Goal: Task Accomplishment & Management: Manage account settings

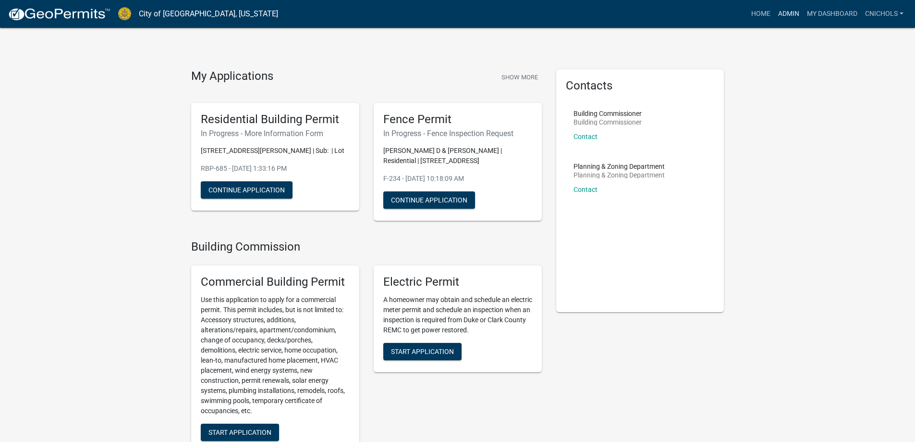
click at [792, 9] on link "Admin" at bounding box center [788, 14] width 29 height 18
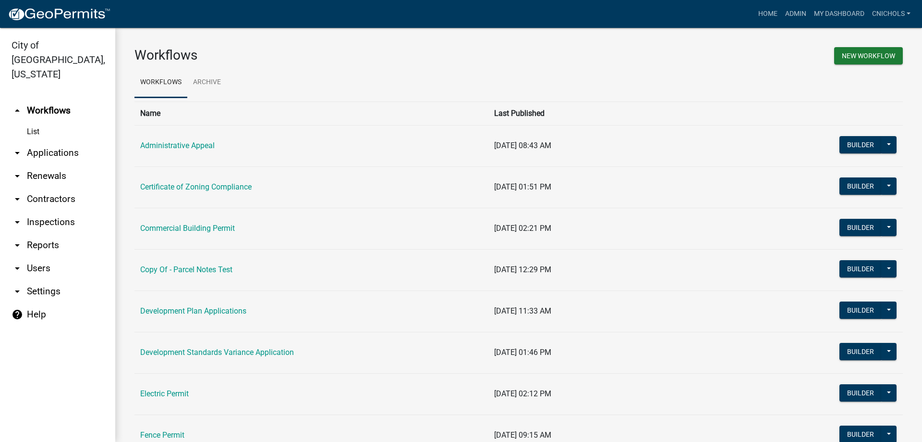
click at [49, 141] on link "arrow_drop_down Applications" at bounding box center [57, 152] width 115 height 23
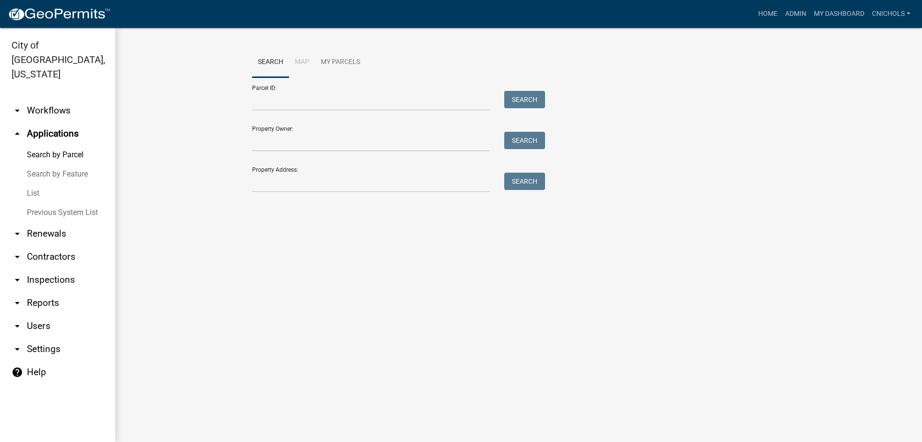
click at [32, 184] on link "List" at bounding box center [57, 193] width 115 height 19
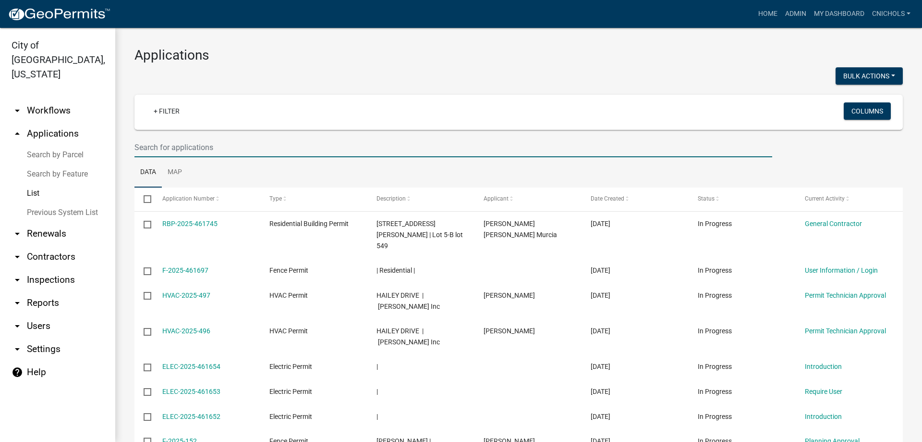
drag, startPoint x: 155, startPoint y: 142, endPoint x: 164, endPoint y: 143, distance: 8.7
click at [155, 142] on input "text" at bounding box center [454, 147] width 638 height 20
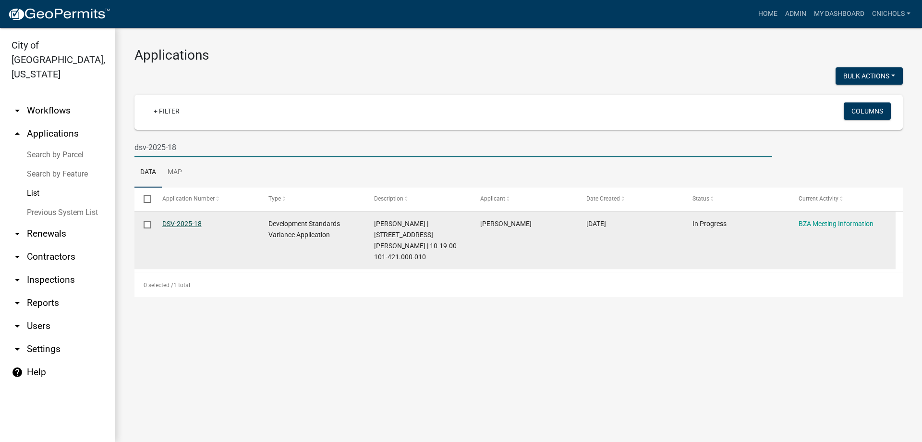
type input "dsv-2025-18"
click at [182, 222] on link "DSV-2025-18" at bounding box center [181, 224] width 39 height 8
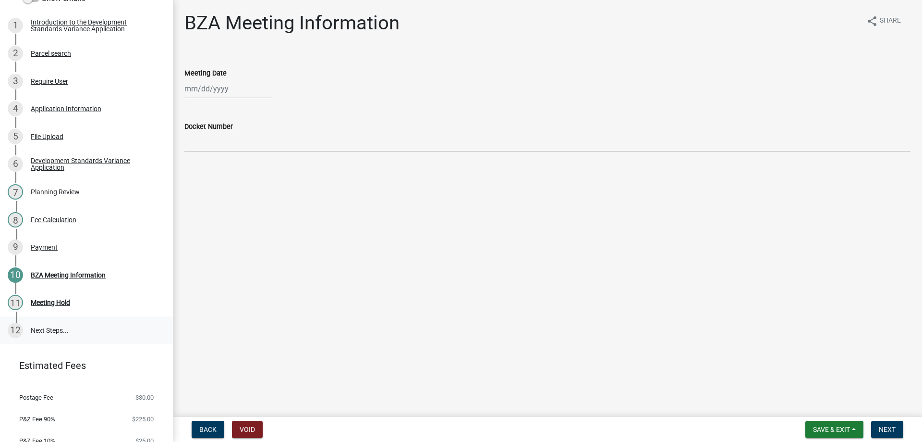
scroll to position [209, 0]
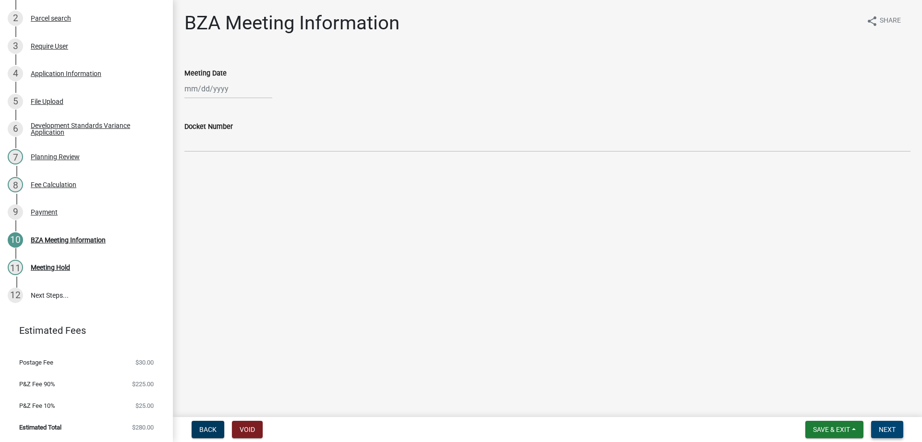
click at [888, 427] on span "Next" at bounding box center [887, 429] width 17 height 8
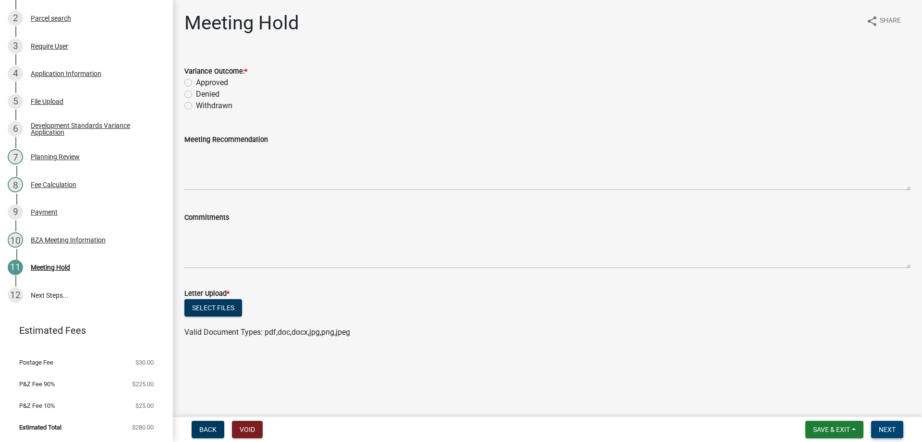
click at [888, 427] on span "Next" at bounding box center [887, 429] width 17 height 8
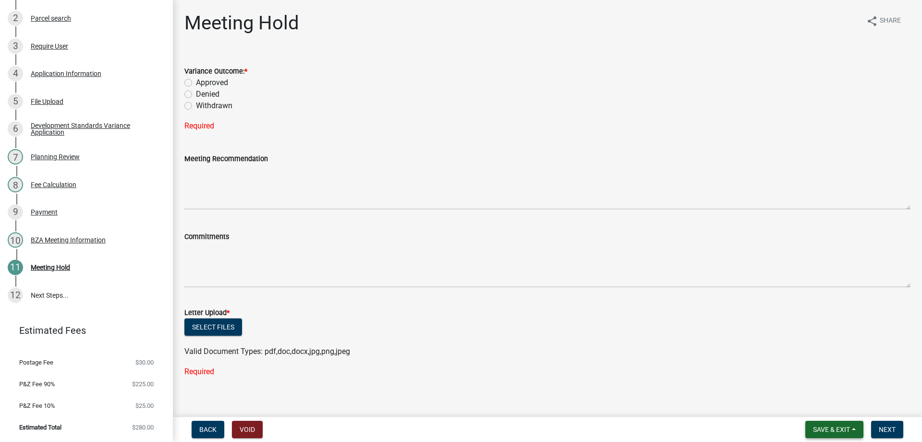
click at [857, 429] on button "Save & Exit" at bounding box center [835, 428] width 58 height 17
click at [812, 407] on button "Save & Exit" at bounding box center [825, 404] width 77 height 23
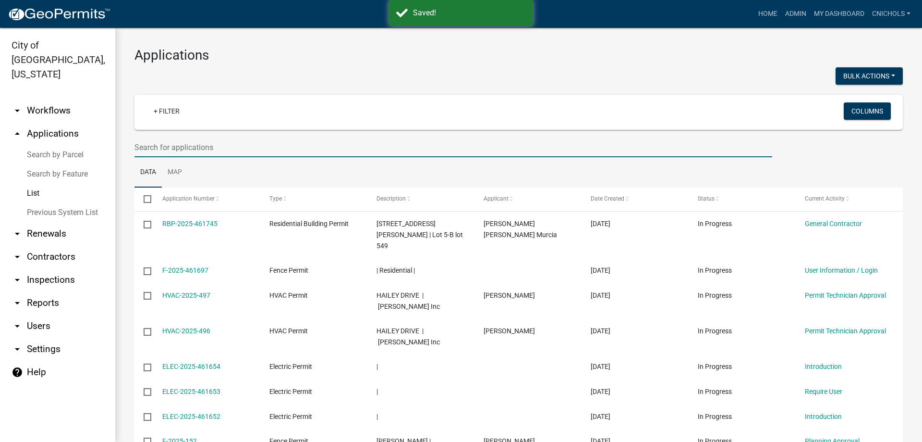
click at [175, 143] on input "text" at bounding box center [454, 147] width 638 height 20
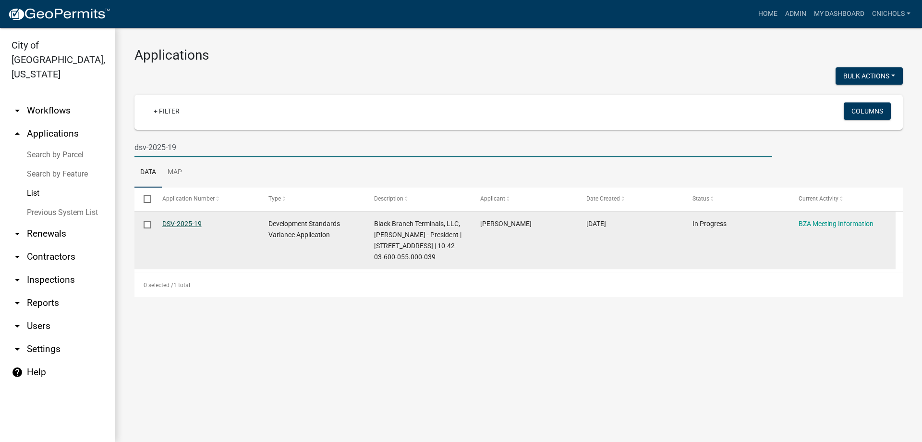
type input "dsv-2025-19"
click at [190, 223] on link "DSV-2025-19" at bounding box center [181, 224] width 39 height 8
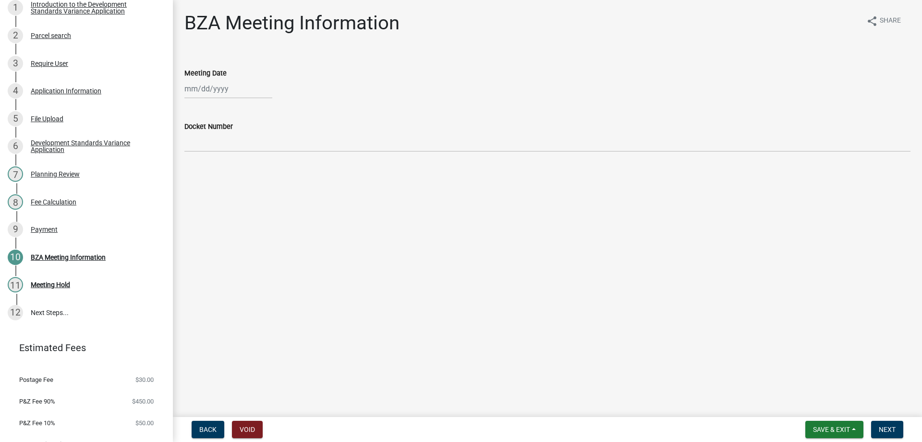
scroll to position [192, 0]
click at [887, 430] on span "Next" at bounding box center [887, 429] width 17 height 8
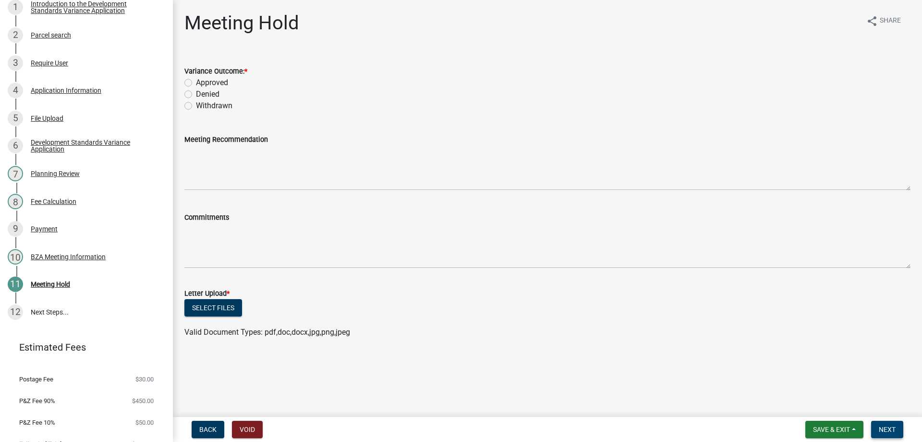
click at [884, 428] on span "Next" at bounding box center [887, 429] width 17 height 8
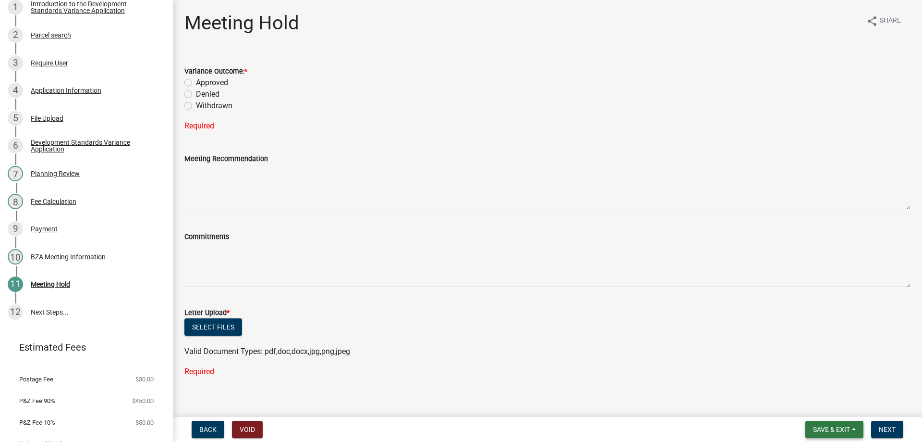
click at [857, 427] on button "Save & Exit" at bounding box center [835, 428] width 58 height 17
click at [820, 405] on button "Save & Exit" at bounding box center [825, 404] width 77 height 23
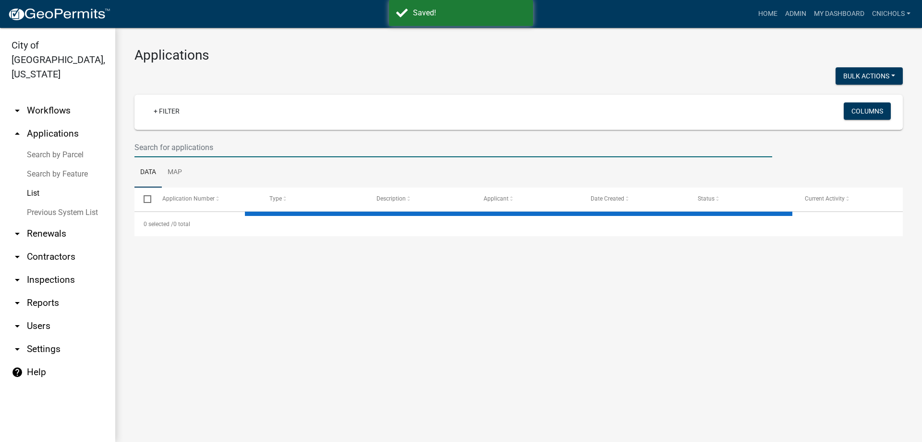
click at [159, 147] on input "text" at bounding box center [454, 147] width 638 height 20
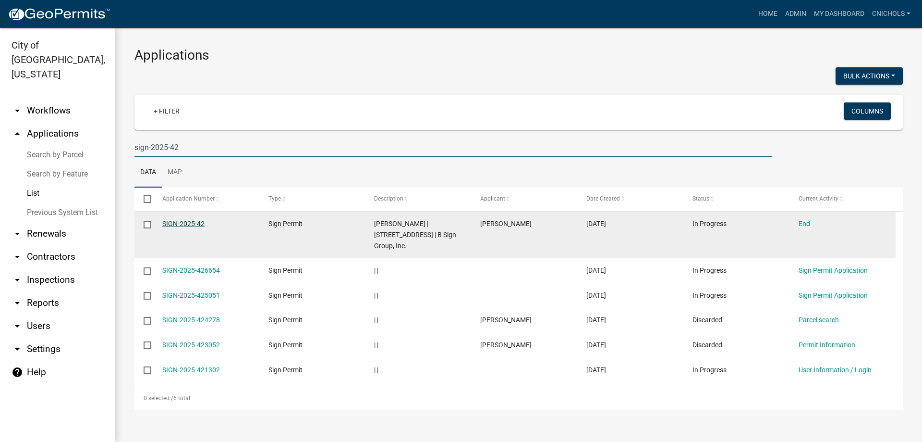
type input "sign-2025-42"
click at [190, 221] on link "SIGN-2025-42" at bounding box center [183, 224] width 42 height 8
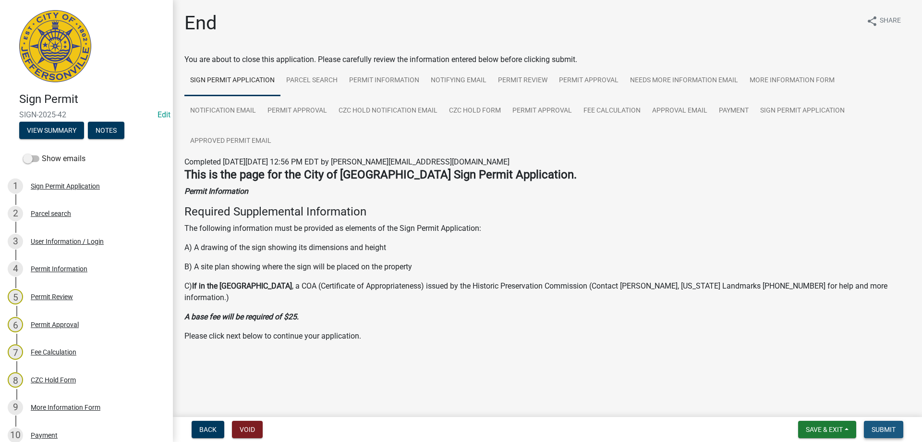
click at [890, 426] on span "Submit" at bounding box center [884, 429] width 24 height 8
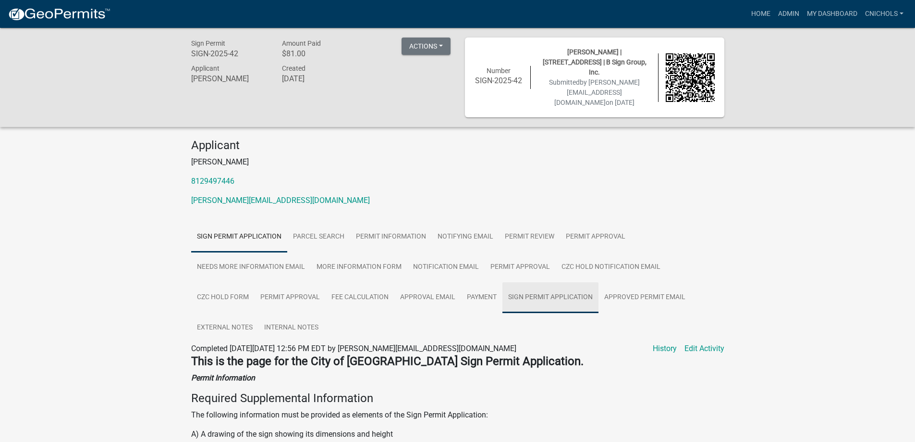
click at [551, 285] on link "Sign Permit Application" at bounding box center [551, 297] width 96 height 31
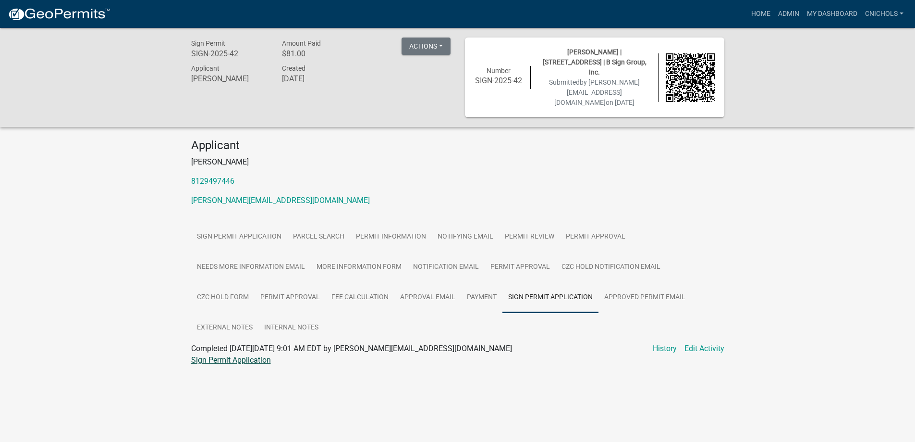
click at [198, 355] on link "Sign Permit Application" at bounding box center [231, 359] width 80 height 9
click at [788, 12] on link "Admin" at bounding box center [788, 14] width 29 height 18
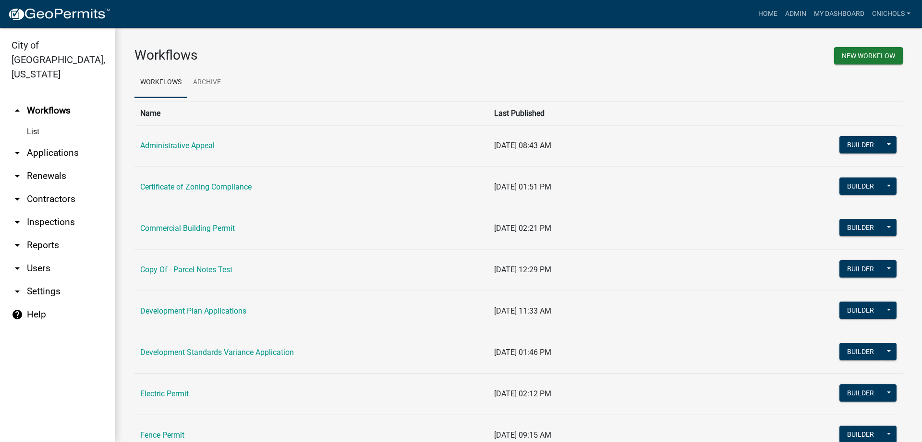
click at [54, 141] on link "arrow_drop_down Applications" at bounding box center [57, 152] width 115 height 23
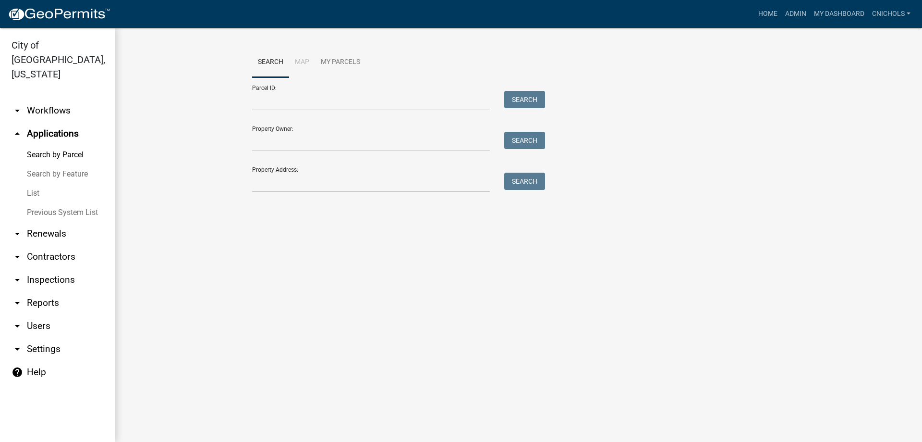
drag, startPoint x: 32, startPoint y: 180, endPoint x: 47, endPoint y: 175, distance: 15.8
click at [32, 184] on link "List" at bounding box center [57, 193] width 115 height 19
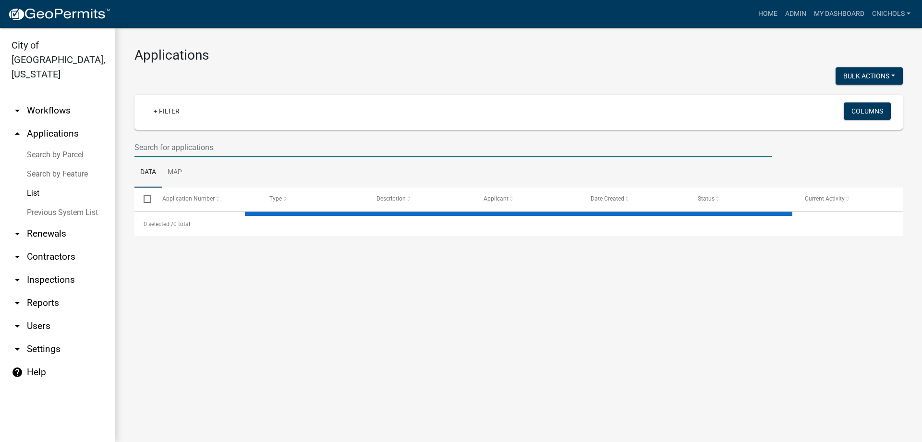
click at [175, 146] on input "text" at bounding box center [454, 147] width 638 height 20
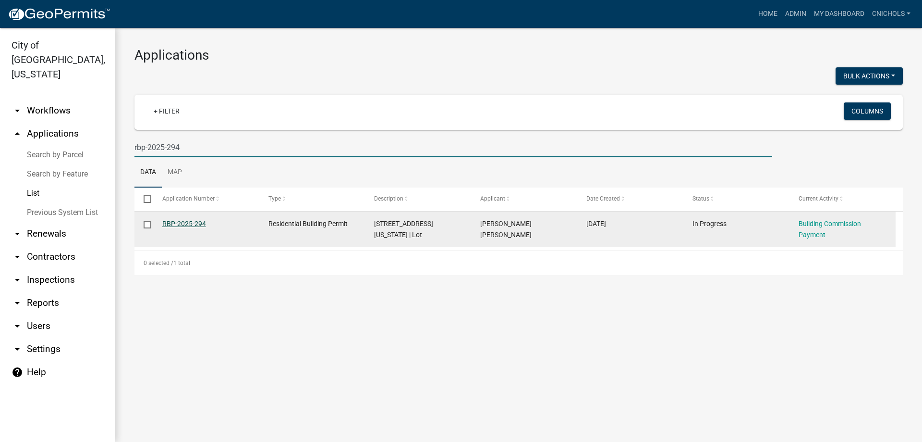
type input "rbp-2025-294"
click at [196, 221] on link "RBP-2025-294" at bounding box center [184, 224] width 44 height 8
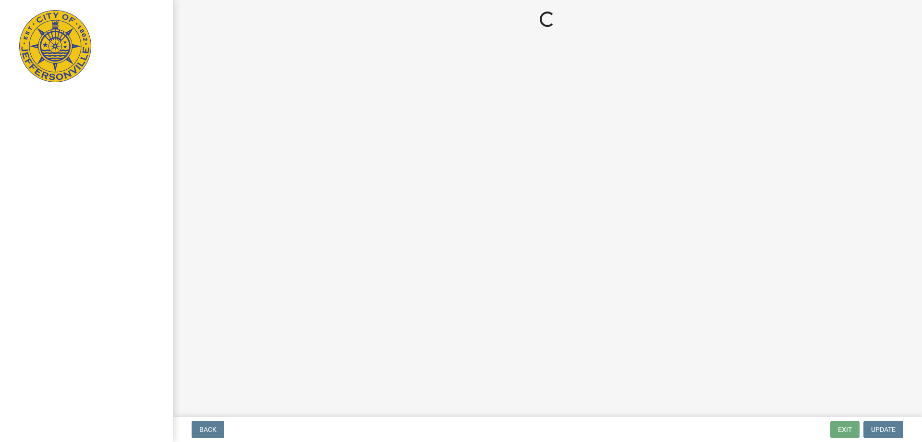
select select "3: 3"
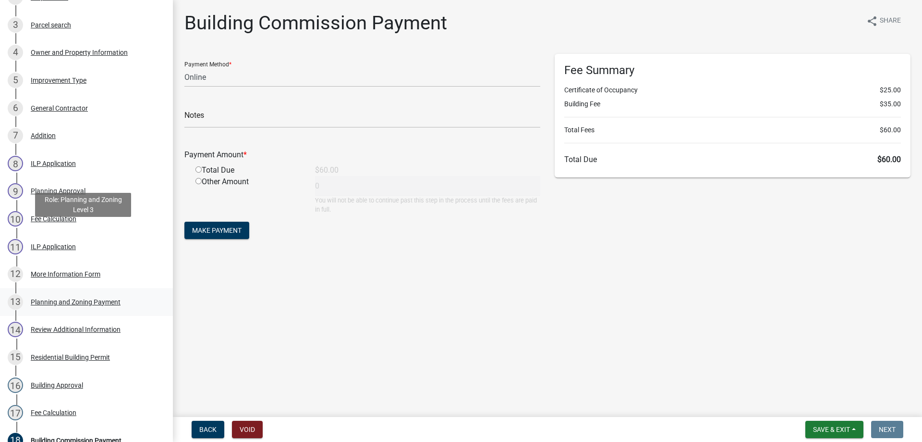
scroll to position [192, 0]
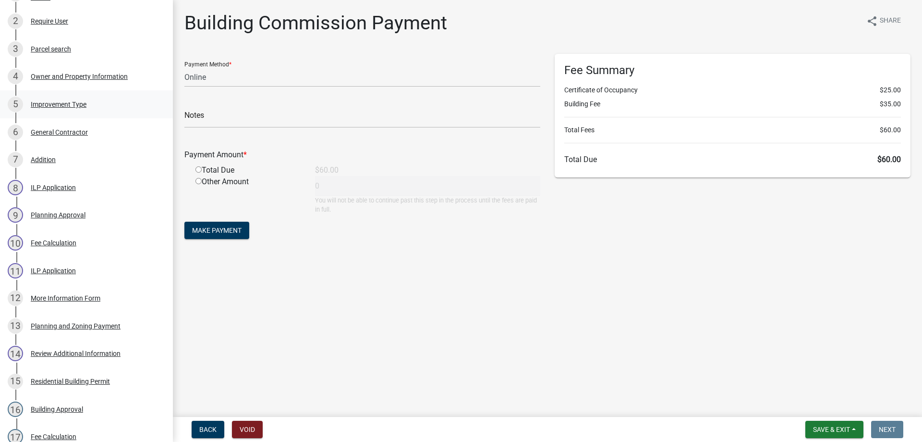
click at [53, 103] on div "Improvement Type" at bounding box center [59, 104] width 56 height 7
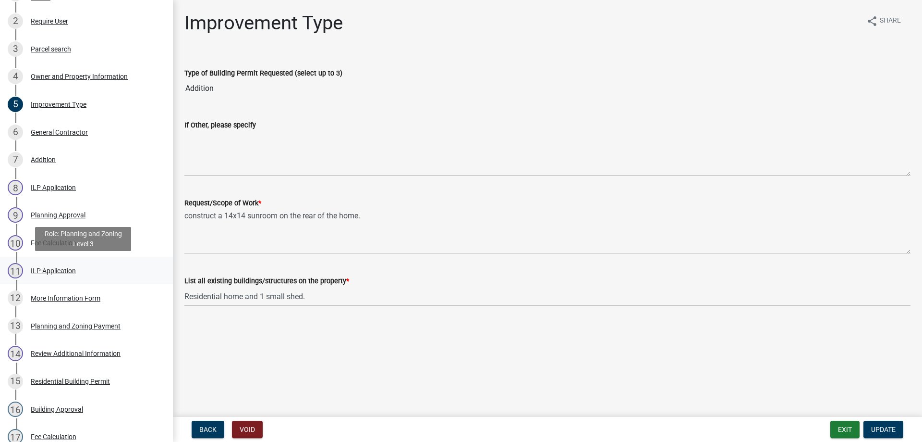
click at [54, 268] on div "ILP Application" at bounding box center [53, 270] width 45 height 7
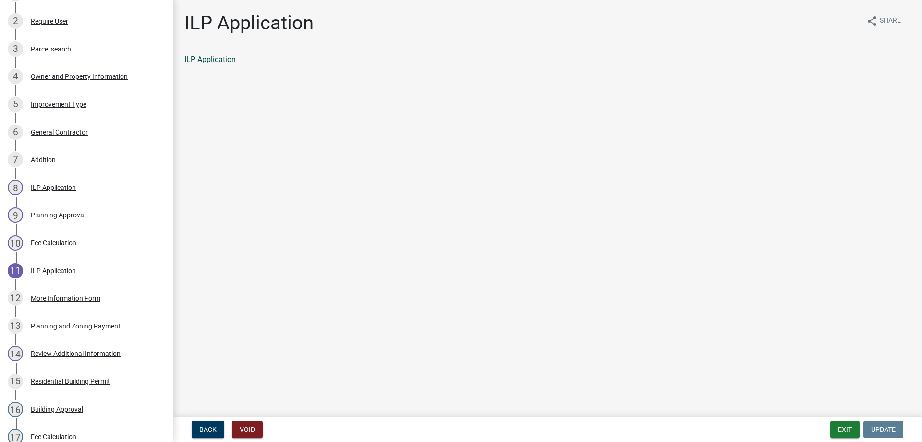
click at [210, 61] on link "ILP Application" at bounding box center [209, 59] width 51 height 9
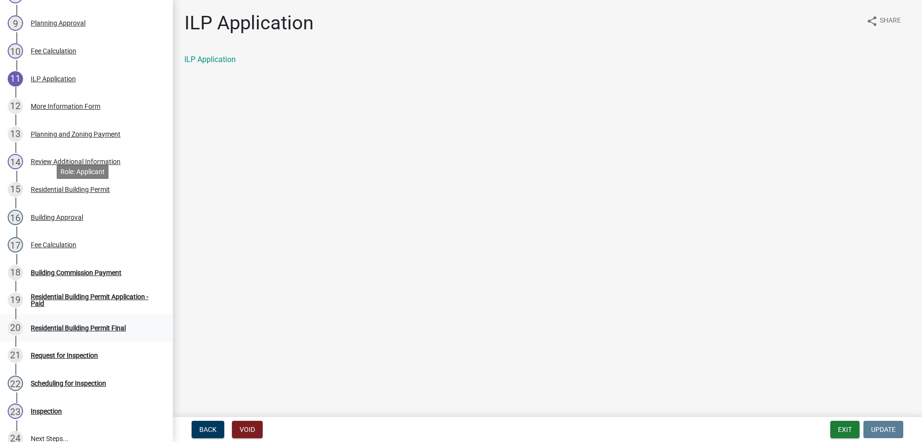
scroll to position [384, 0]
click at [847, 429] on button "Exit" at bounding box center [845, 428] width 29 height 17
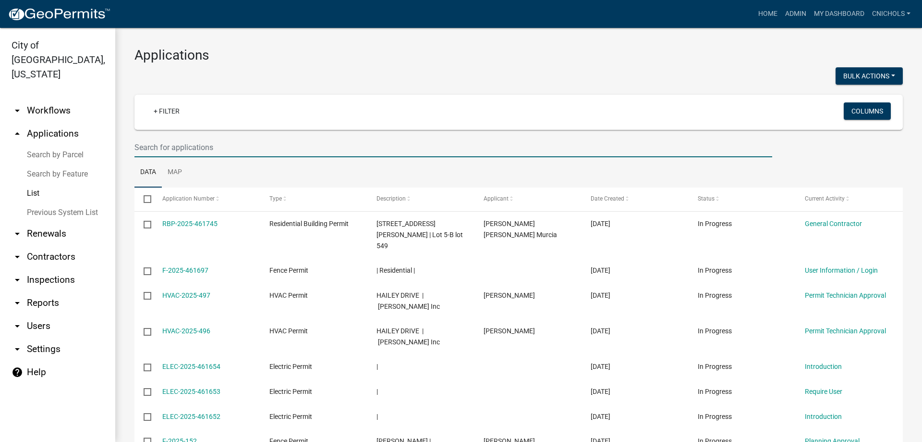
click at [181, 143] on input "text" at bounding box center [454, 147] width 638 height 20
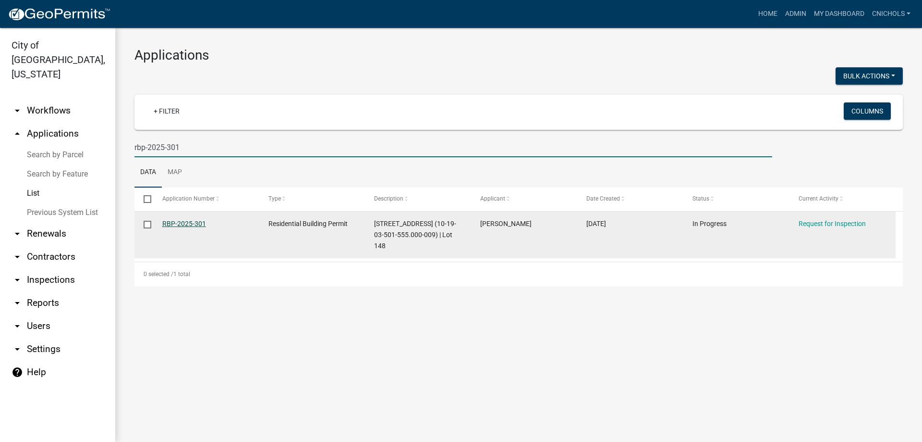
type input "rbp-2025-301"
click at [186, 223] on link "RBP-2025-301" at bounding box center [184, 224] width 44 height 8
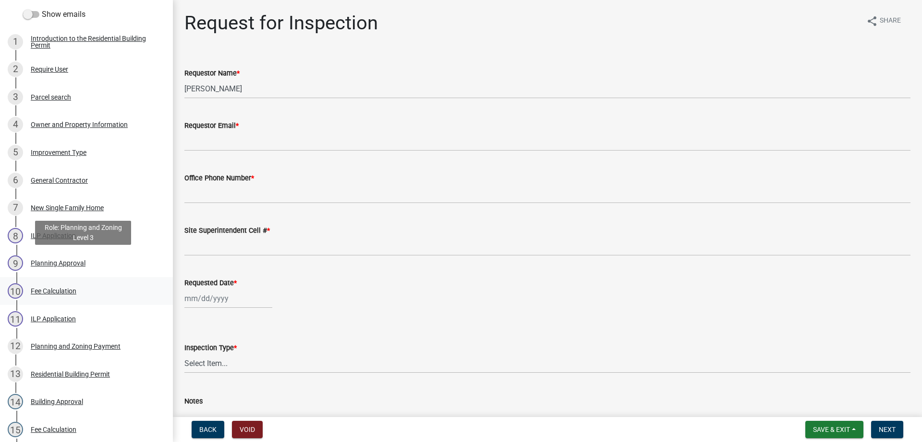
scroll to position [192, 0]
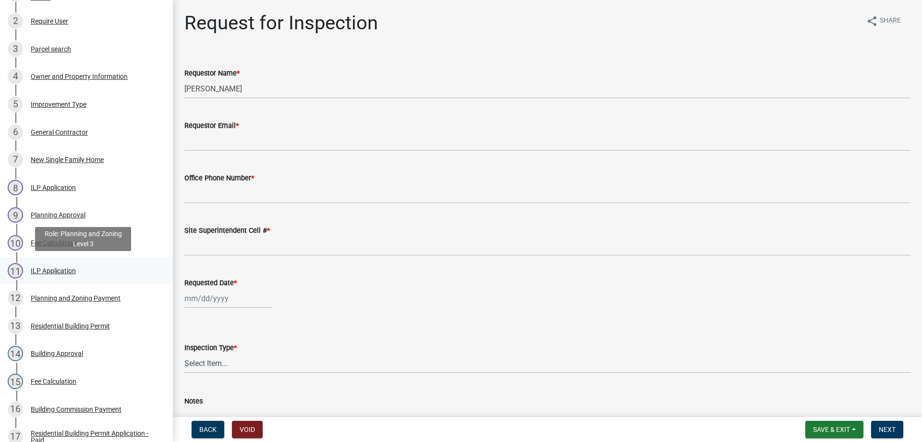
click at [49, 269] on div "ILP Application" at bounding box center [53, 270] width 45 height 7
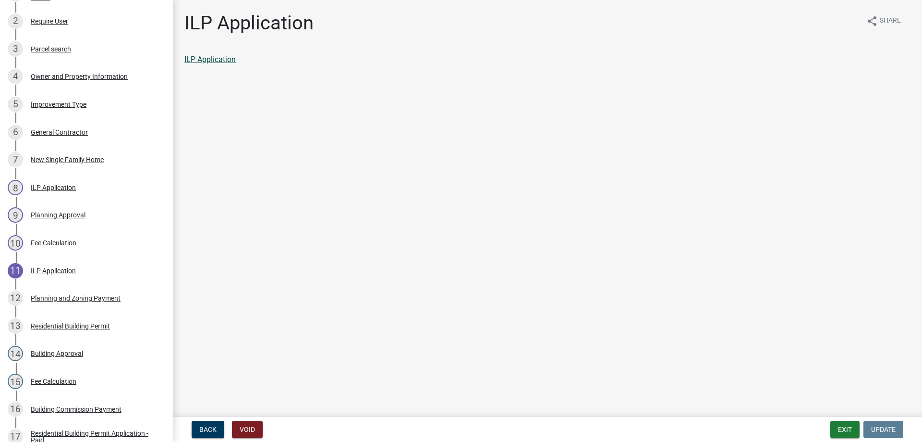
click at [210, 59] on link "ILP Application" at bounding box center [209, 59] width 51 height 9
click at [843, 428] on button "Exit" at bounding box center [845, 428] width 29 height 17
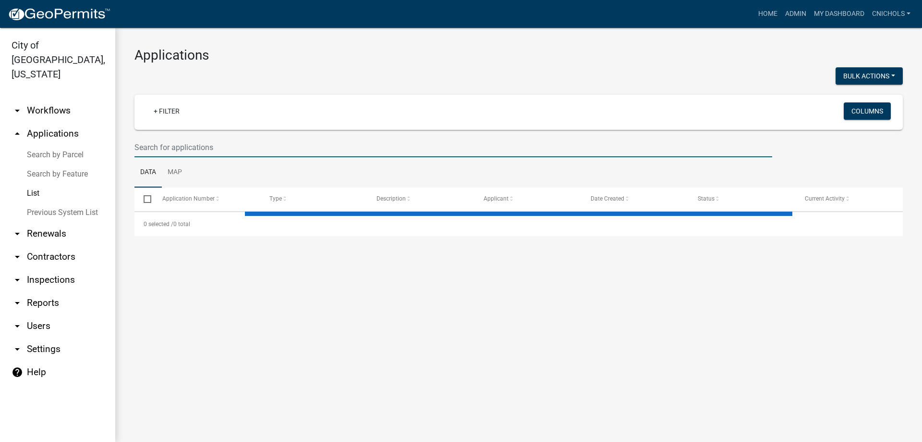
click at [189, 150] on input "text" at bounding box center [454, 147] width 638 height 20
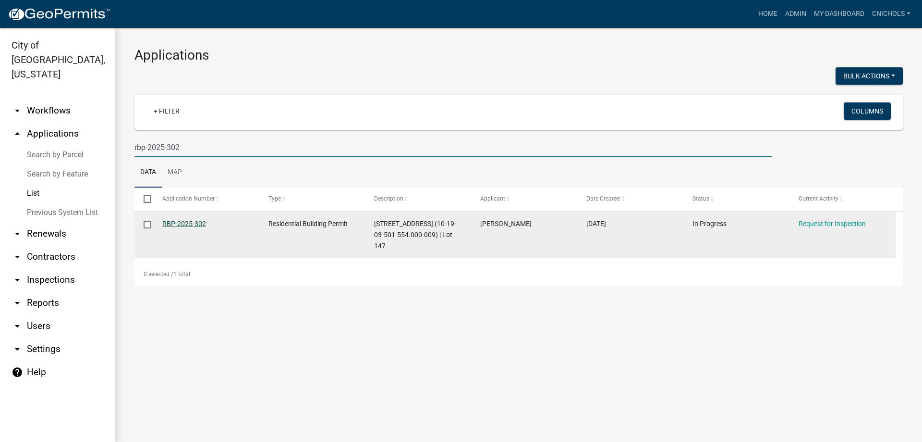
type input "rbp-2025-302"
click at [182, 225] on link "RBP-2025-302" at bounding box center [184, 224] width 44 height 8
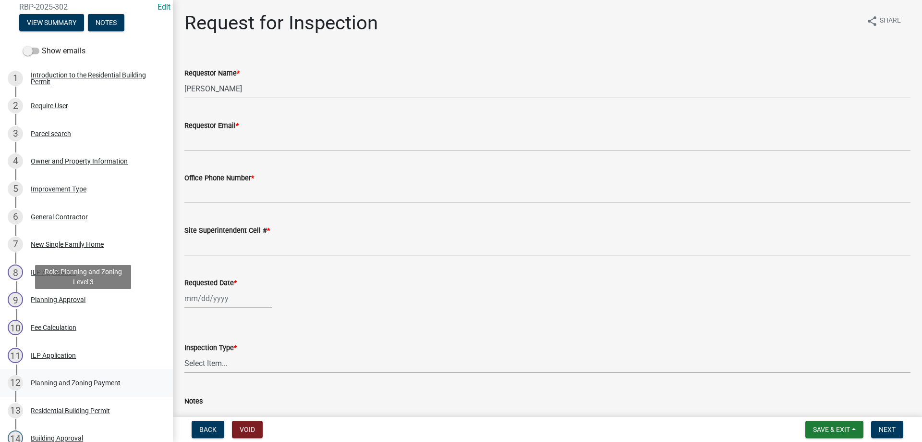
scroll to position [192, 0]
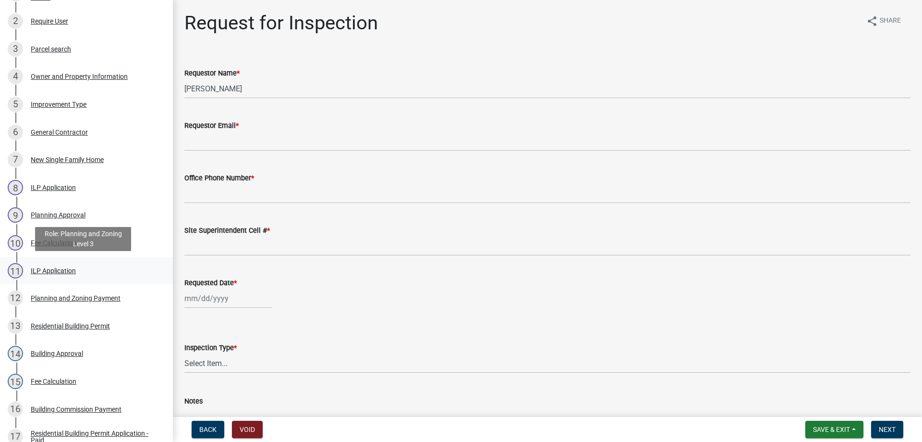
click at [51, 269] on div "ILP Application" at bounding box center [53, 270] width 45 height 7
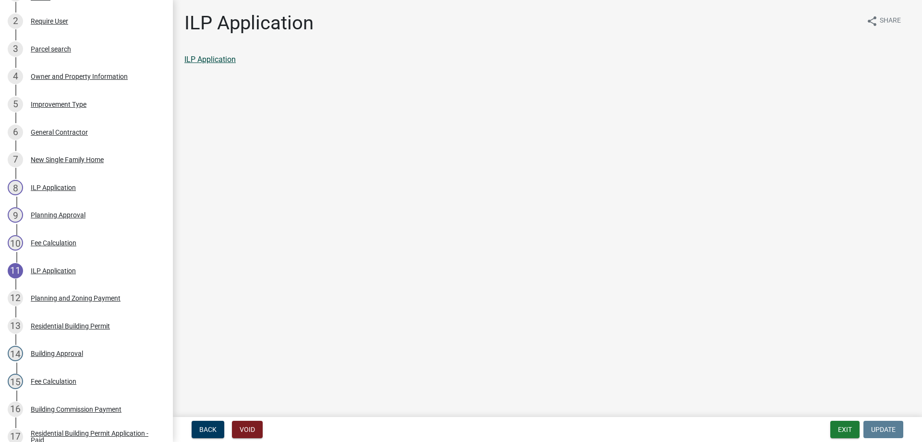
click at [209, 60] on link "ILP Application" at bounding box center [209, 59] width 51 height 9
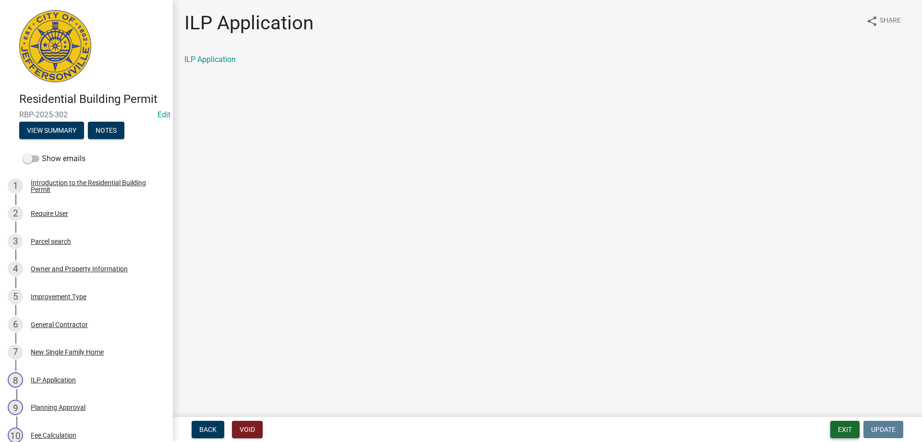
click at [842, 425] on button "Exit" at bounding box center [845, 428] width 29 height 17
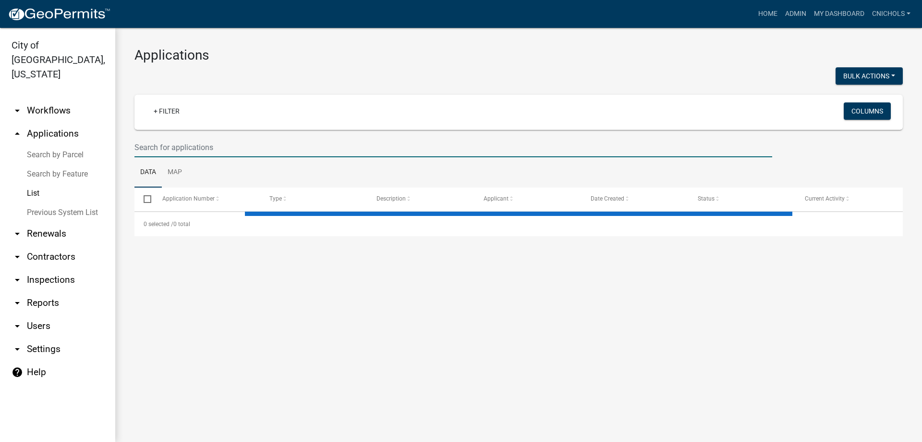
click at [163, 142] on input "text" at bounding box center [454, 147] width 638 height 20
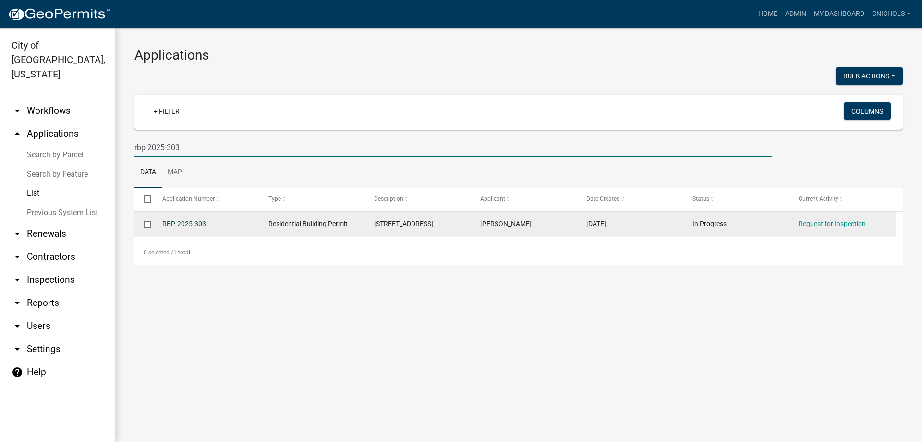
type input "rbp-2025-303"
click at [194, 225] on link "RBP-2025-303" at bounding box center [184, 224] width 44 height 8
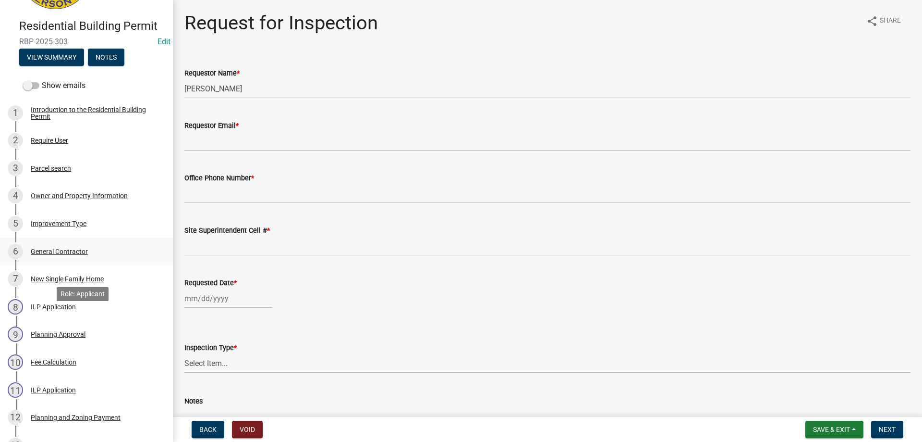
scroll to position [192, 0]
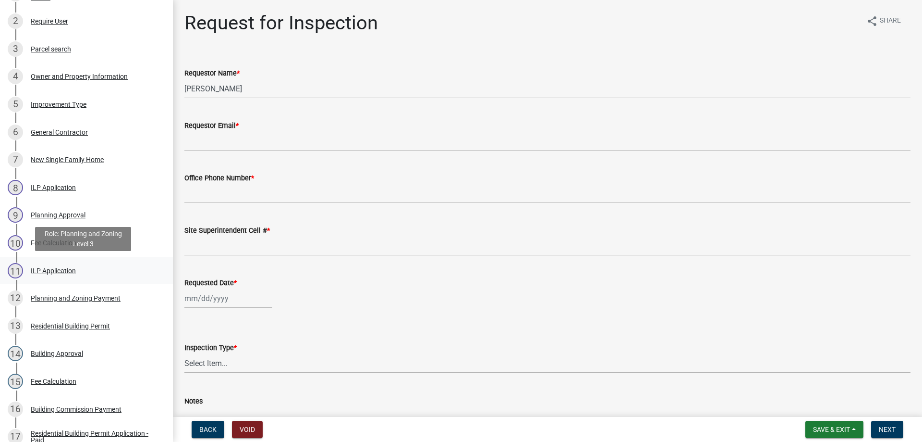
click at [54, 268] on div "ILP Application" at bounding box center [53, 270] width 45 height 7
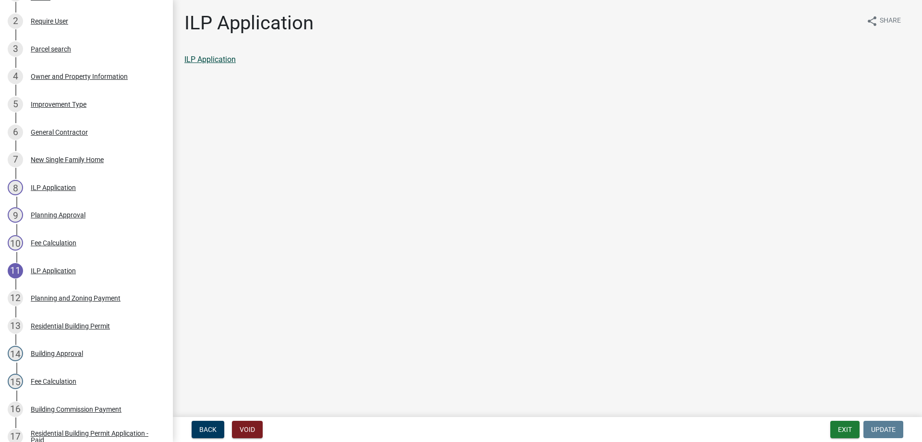
click at [214, 60] on link "ILP Application" at bounding box center [209, 59] width 51 height 9
click at [845, 429] on button "Exit" at bounding box center [845, 428] width 29 height 17
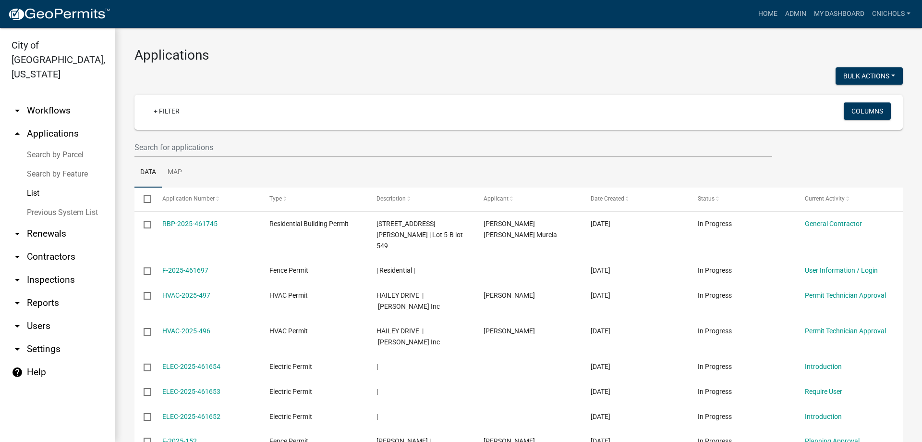
click at [48, 291] on link "arrow_drop_down Reports" at bounding box center [57, 302] width 115 height 23
select select "0: null"
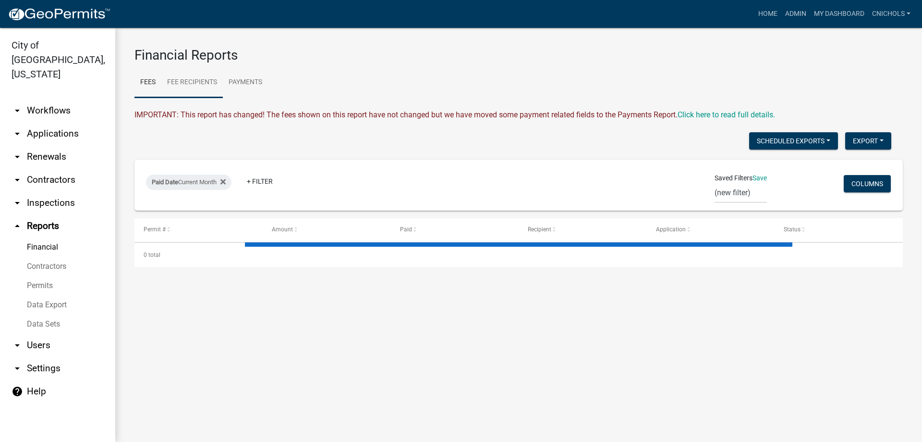
click at [179, 82] on link "Fee Recipients" at bounding box center [191, 82] width 61 height 31
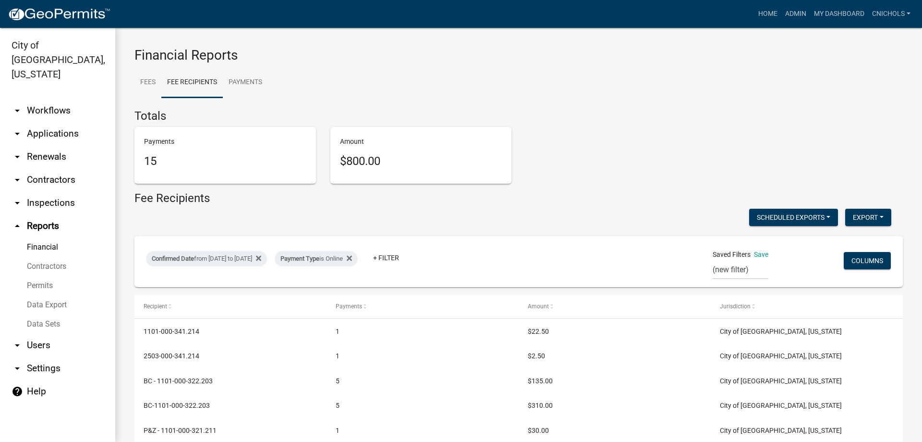
click at [293, 157] on h5 "15" at bounding box center [225, 161] width 162 height 14
click at [261, 256] on icon at bounding box center [258, 258] width 5 height 8
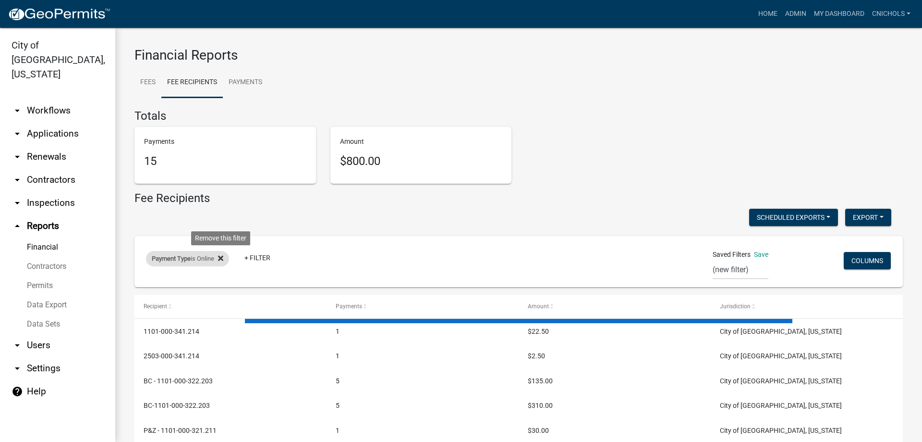
click at [223, 255] on icon at bounding box center [220, 258] width 5 height 8
click at [169, 259] on link "+ Filter" at bounding box center [166, 260] width 41 height 17
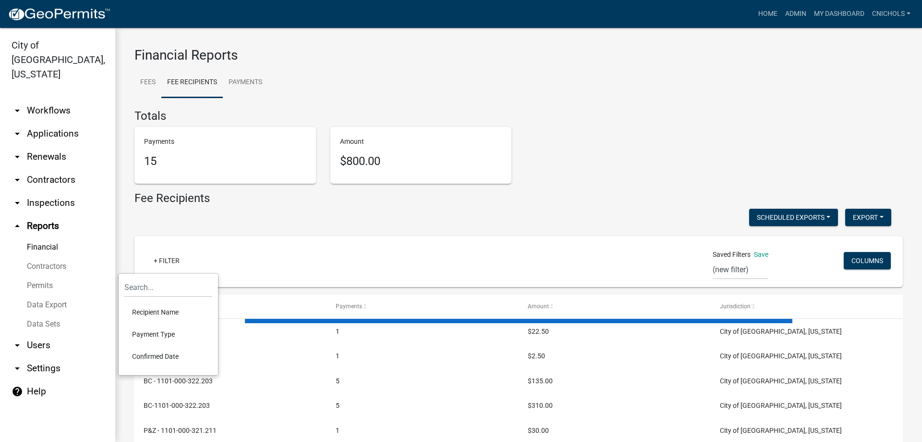
click at [152, 356] on li "Confirmed Date" at bounding box center [168, 356] width 88 height 22
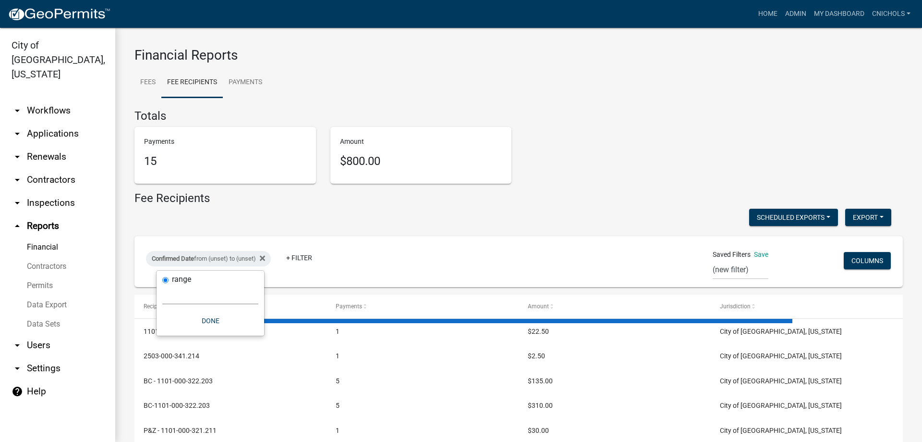
click at [173, 300] on select "[DATE] [DATE] Current Week Previous Week Current Month Last Month Current Calen…" at bounding box center [210, 294] width 96 height 20
select select "custom"
click at [162, 284] on select "[DATE] [DATE] Current Week Previous Week Current Month Last Month Current Calen…" at bounding box center [210, 294] width 96 height 20
click at [252, 332] on input "date" at bounding box center [210, 335] width 96 height 20
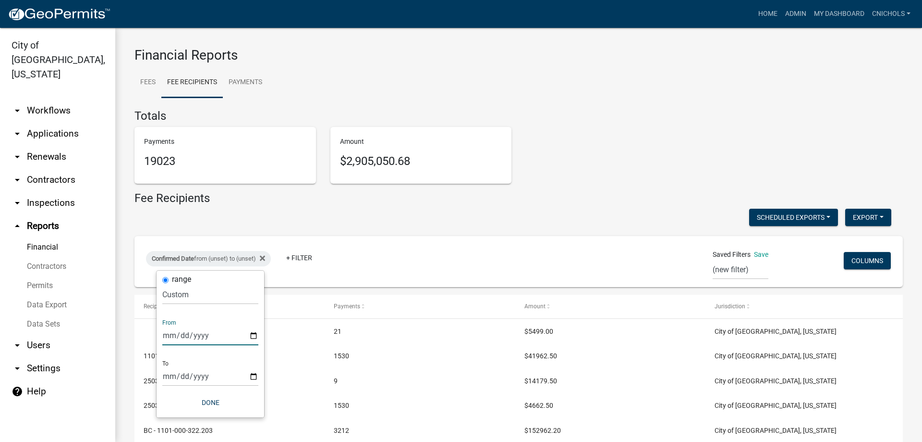
type input "[DATE]"
click at [259, 375] on input "date" at bounding box center [217, 376] width 96 height 20
type input "[DATE]"
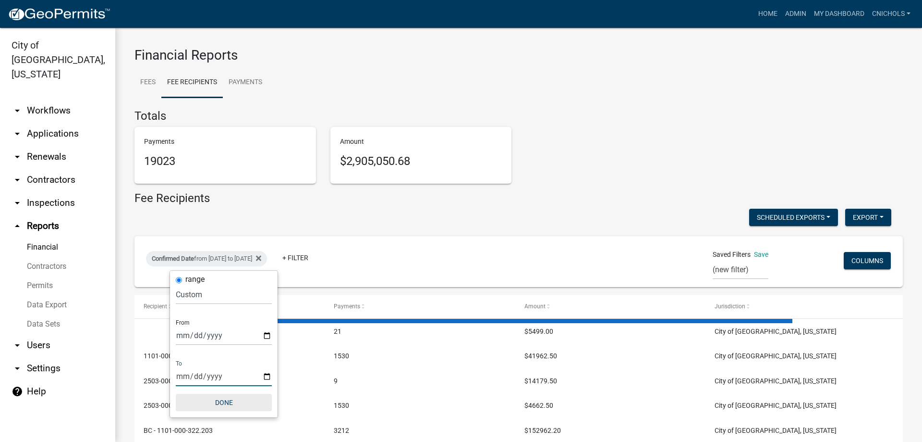
click at [229, 400] on button "Done" at bounding box center [224, 401] width 96 height 17
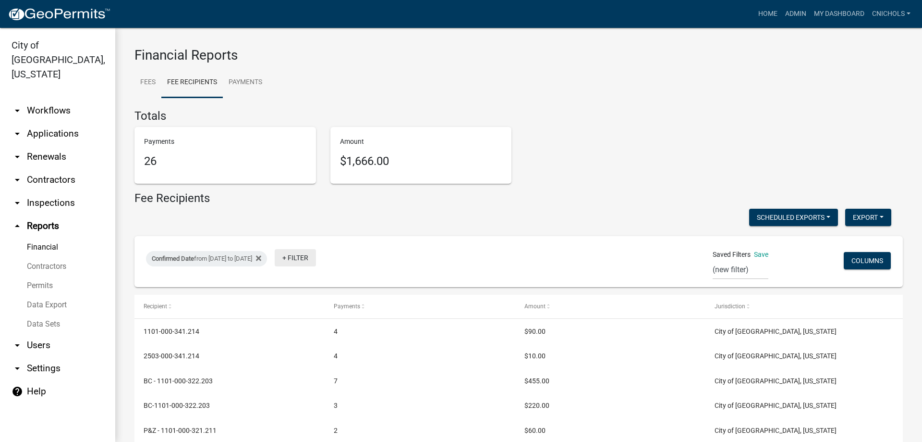
click at [316, 258] on link "+ Filter" at bounding box center [295, 257] width 41 height 17
click at [316, 331] on li "Payment Type" at bounding box center [332, 331] width 88 height 22
click at [301, 293] on select "Select an option Online CreditCardPOS Check Cash" at bounding box center [339, 294] width 96 height 20
click at [304, 284] on select "Select an option Online CreditCardPOS Check Cash" at bounding box center [339, 294] width 96 height 20
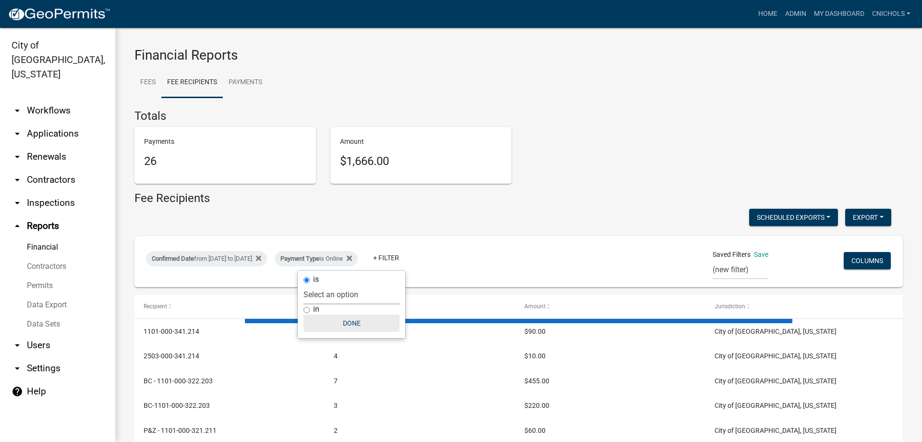
click at [351, 320] on button "Done" at bounding box center [352, 322] width 96 height 17
select select "0: null"
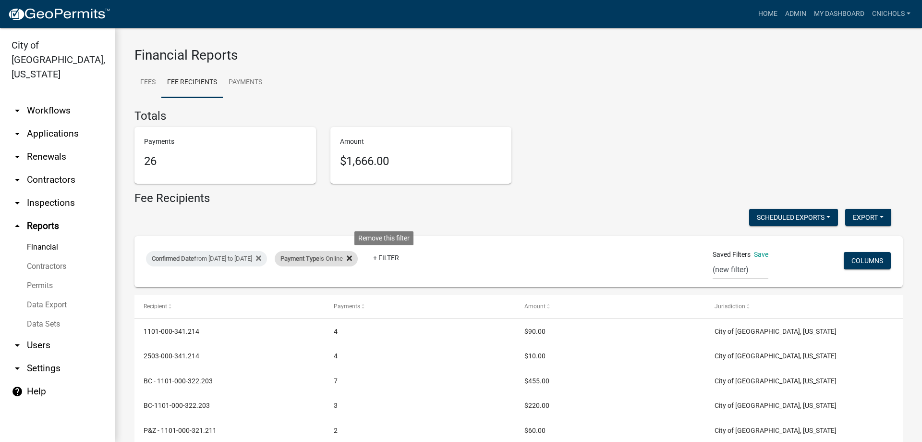
click at [352, 255] on icon at bounding box center [349, 258] width 5 height 8
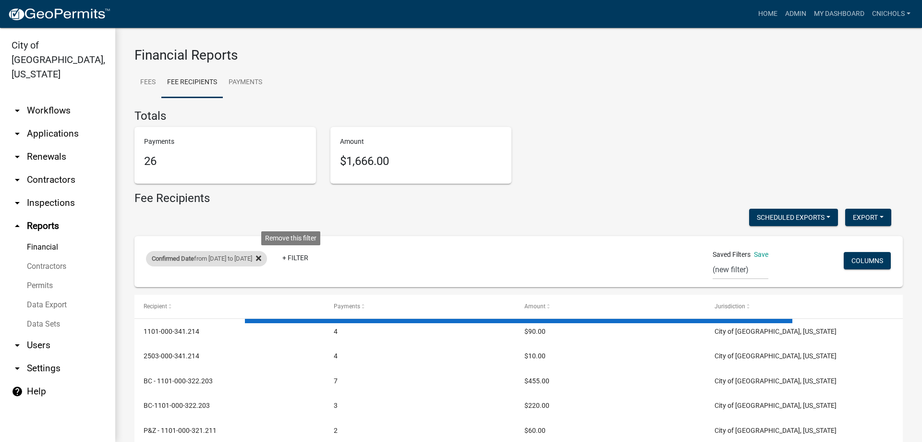
click at [261, 257] on icon at bounding box center [258, 258] width 5 height 5
click at [164, 258] on link "+ Filter" at bounding box center [166, 260] width 41 height 17
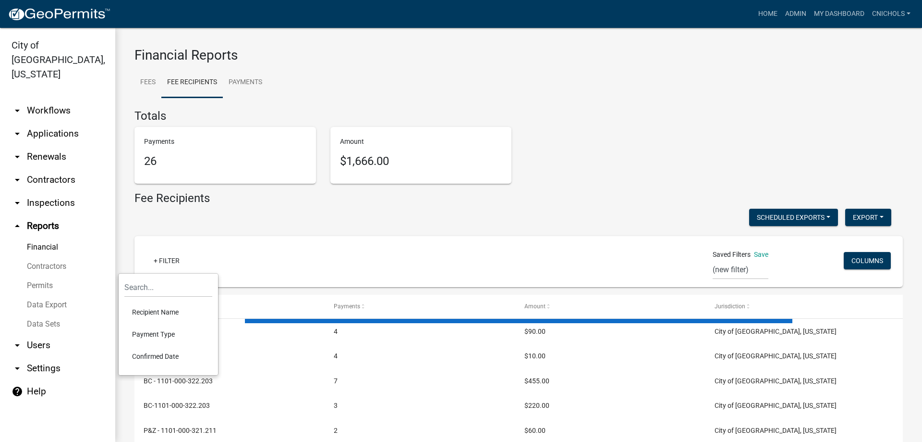
click at [155, 356] on li "Confirmed Date" at bounding box center [168, 356] width 88 height 22
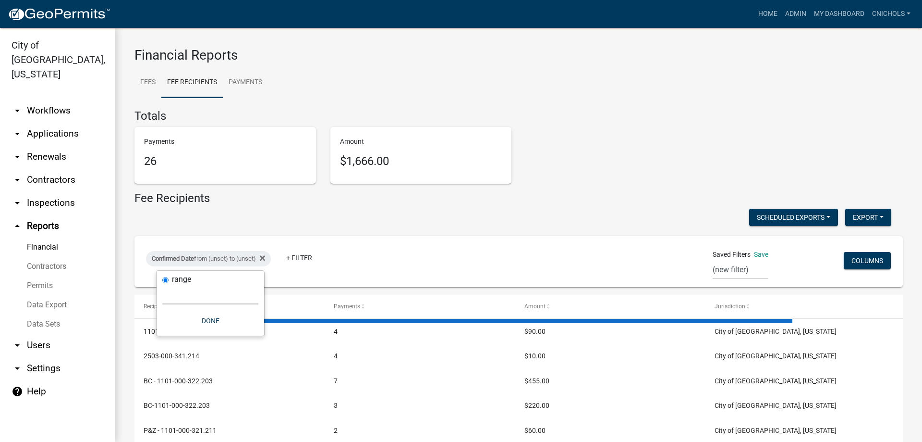
click at [174, 293] on select "[DATE] [DATE] Current Week Previous Week Current Month Last Month Current Calen…" at bounding box center [210, 294] width 96 height 20
select select "custom"
click at [162, 284] on select "[DATE] [DATE] Current Week Previous Week Current Month Last Month Current Calen…" at bounding box center [210, 294] width 96 height 20
click at [255, 334] on input "date" at bounding box center [210, 335] width 96 height 20
type input "[DATE]"
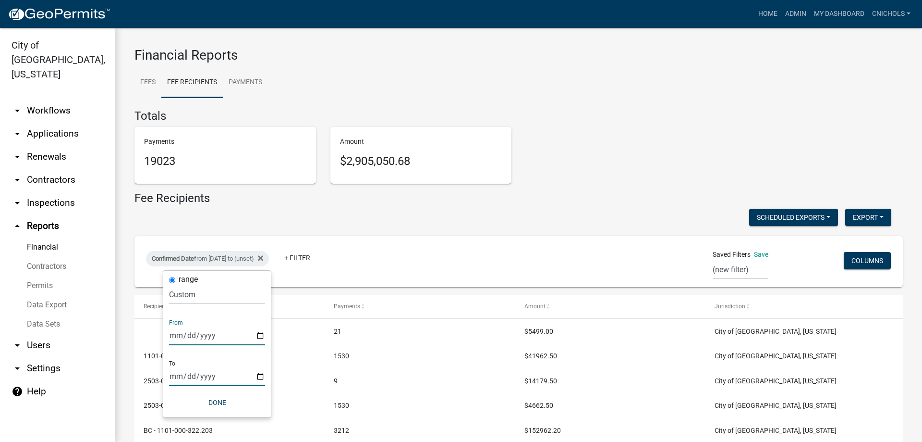
click at [259, 375] on input "date" at bounding box center [217, 376] width 96 height 20
type input "[DATE]"
drag, startPoint x: 228, startPoint y: 400, endPoint x: 233, endPoint y: 395, distance: 6.8
click at [229, 400] on button "Done" at bounding box center [224, 401] width 96 height 17
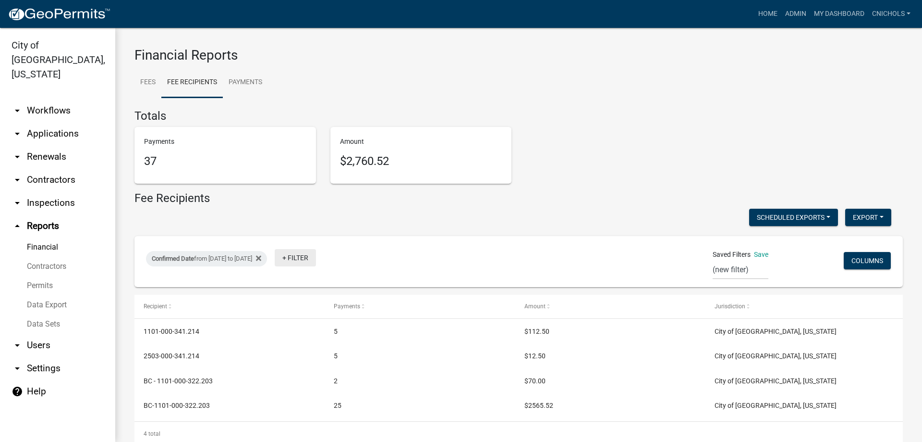
click at [316, 259] on link "+ Filter" at bounding box center [295, 257] width 41 height 17
click at [316, 329] on li "Payment Type" at bounding box center [332, 331] width 88 height 22
click at [321, 300] on select "Select an option Online CreditCardPOS Check Cash" at bounding box center [339, 294] width 96 height 20
click at [304, 284] on select "Select an option Online CreditCardPOS Check Cash" at bounding box center [339, 294] width 96 height 20
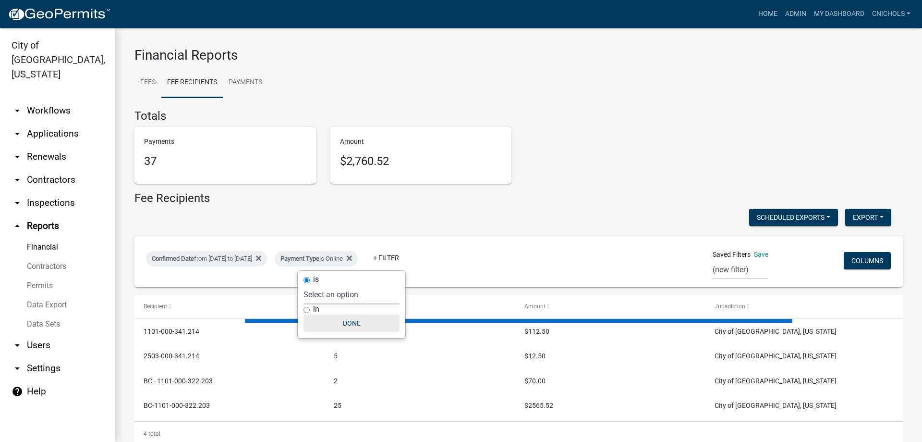
select select "0: null"
click at [342, 321] on button "Done" at bounding box center [352, 322] width 96 height 17
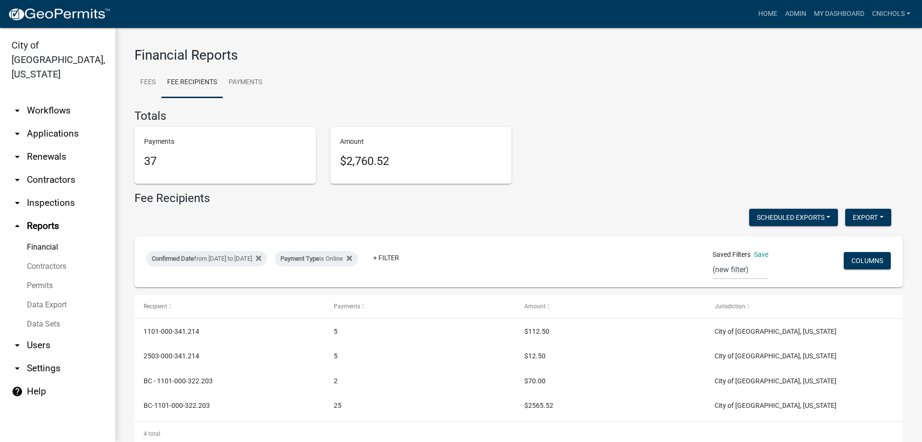
click at [47, 122] on link "arrow_drop_down Applications" at bounding box center [57, 133] width 115 height 23
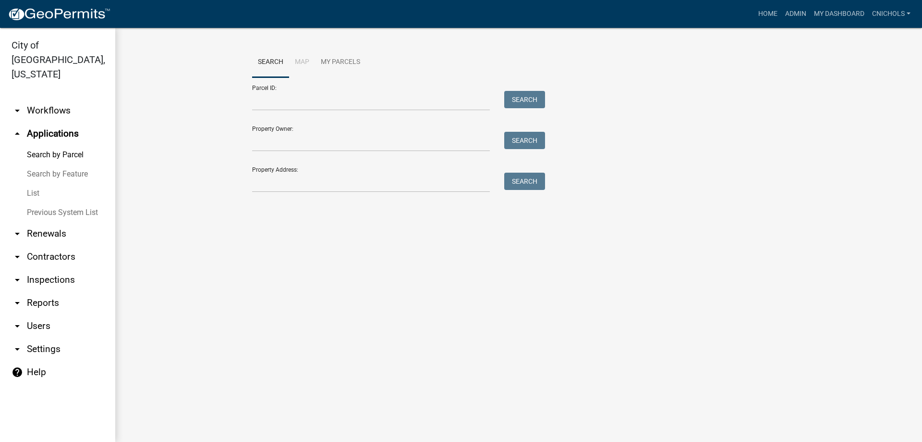
click at [32, 184] on link "List" at bounding box center [57, 193] width 115 height 19
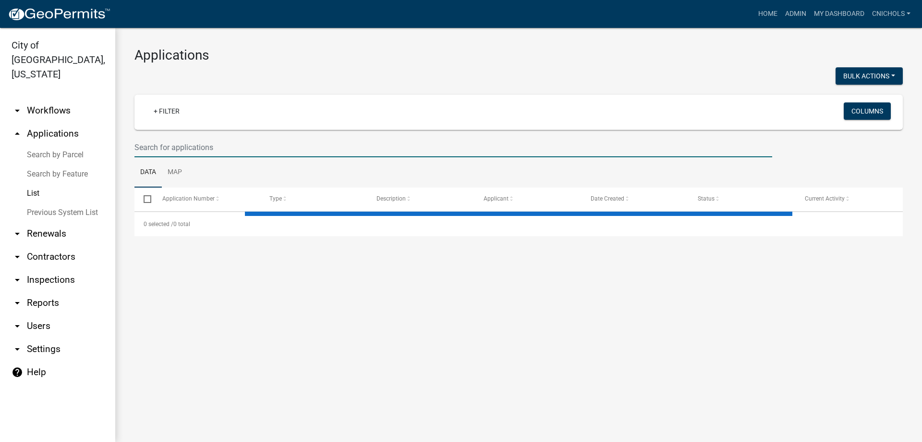
click at [150, 145] on input "text" at bounding box center [454, 147] width 638 height 20
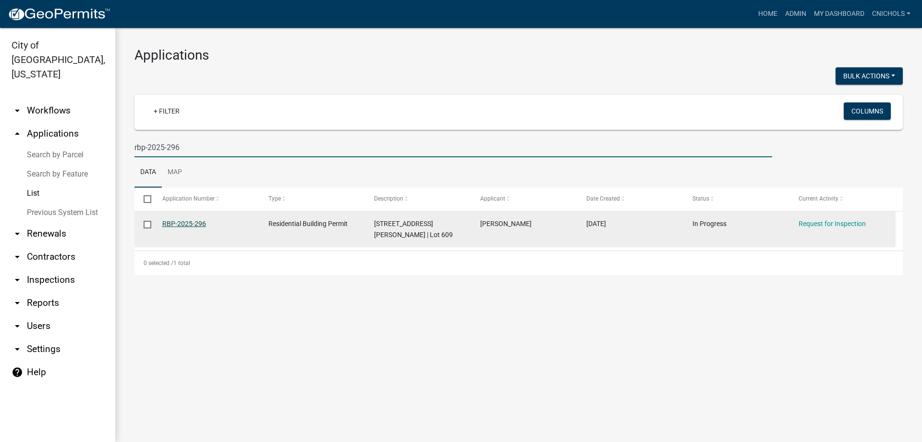
type input "rbp-2025-296"
click at [186, 223] on link "RBP-2025-296" at bounding box center [184, 224] width 44 height 8
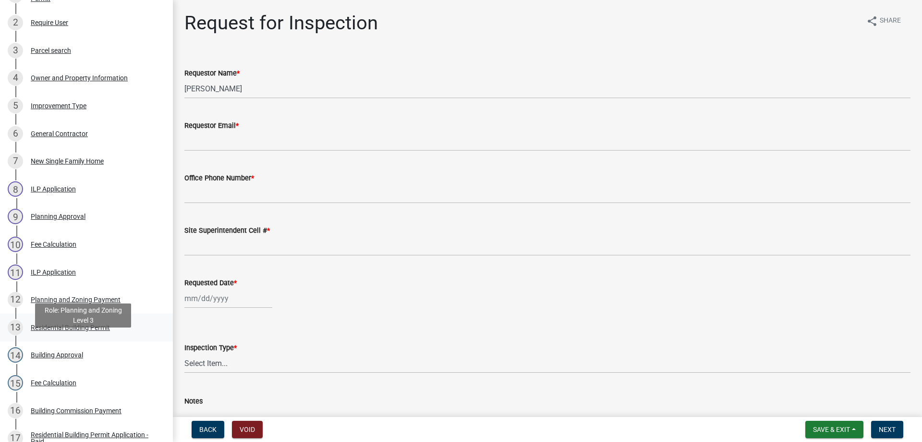
scroll to position [192, 0]
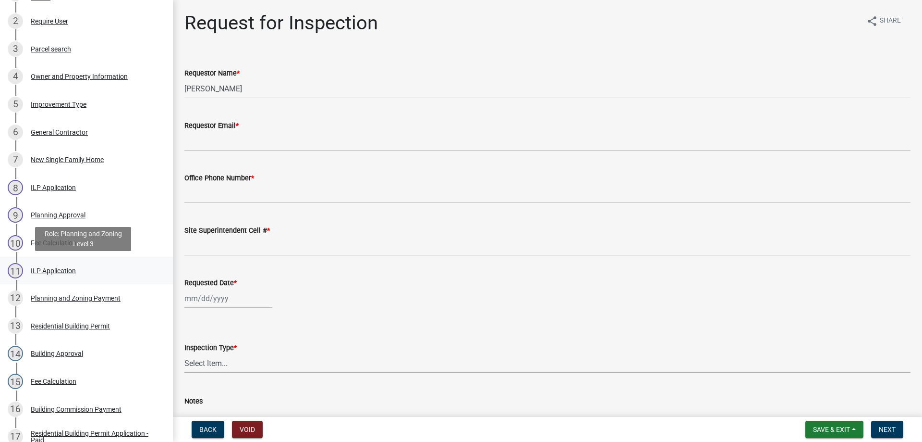
click at [39, 269] on div "ILP Application" at bounding box center [53, 270] width 45 height 7
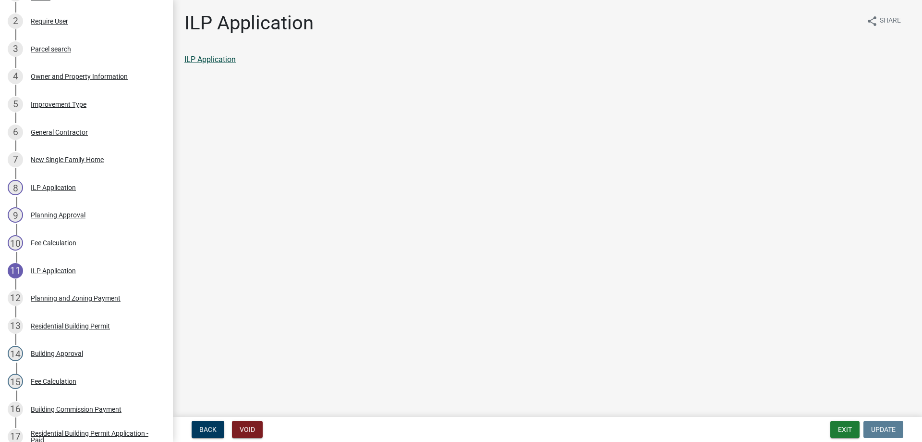
click at [217, 58] on link "ILP Application" at bounding box center [209, 59] width 51 height 9
click at [843, 426] on button "Exit" at bounding box center [845, 428] width 29 height 17
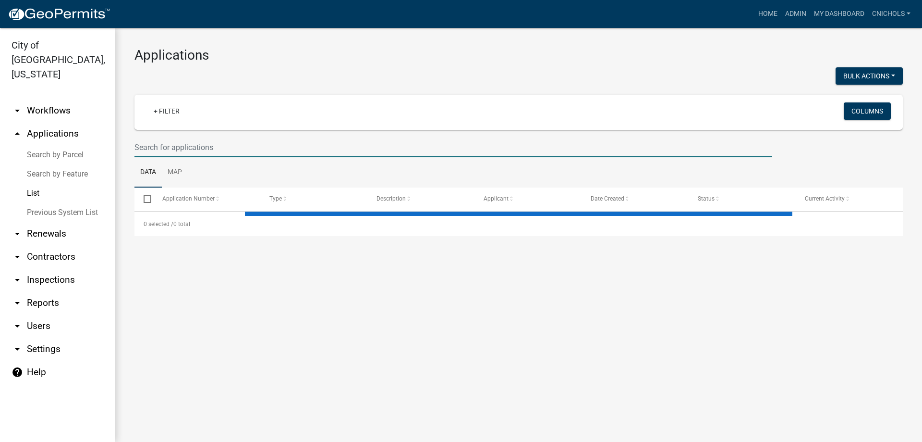
click at [177, 149] on input "text" at bounding box center [454, 147] width 638 height 20
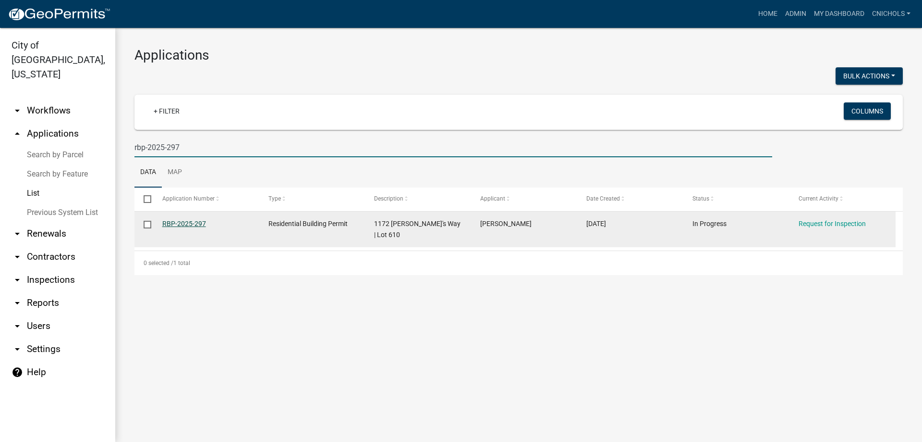
type input "rbp-2025-297"
click at [191, 223] on link "RBP-2025-297" at bounding box center [184, 224] width 44 height 8
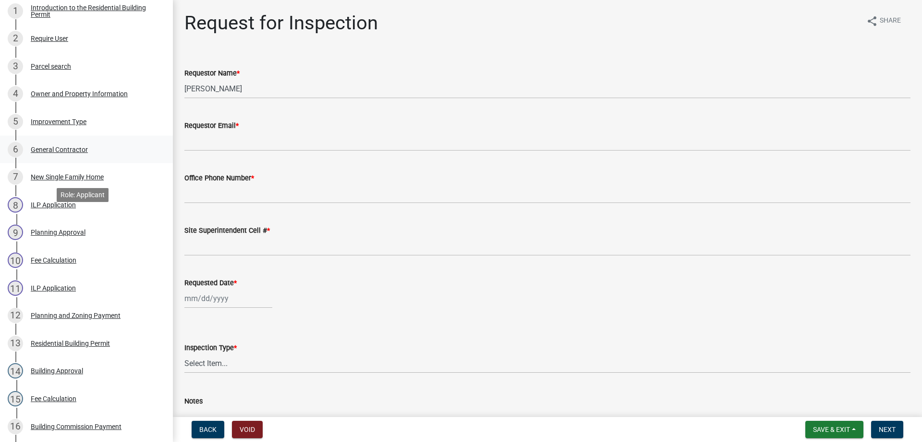
scroll to position [192, 0]
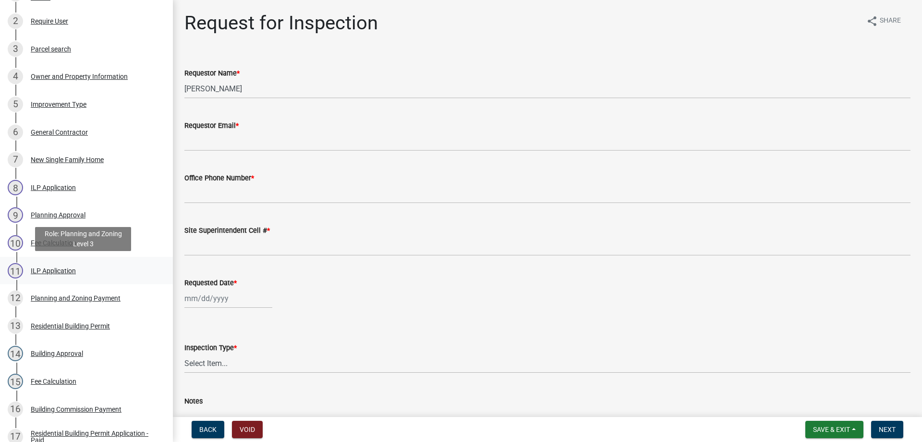
click at [39, 270] on div "ILP Application" at bounding box center [53, 270] width 45 height 7
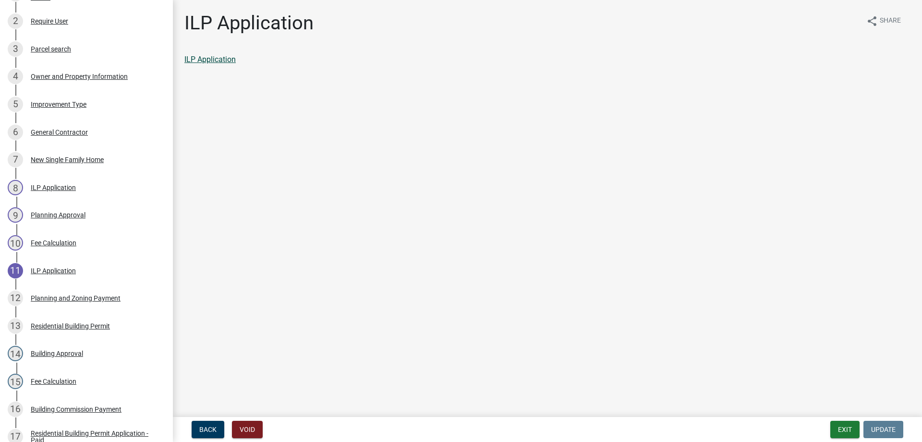
click at [208, 56] on link "ILP Application" at bounding box center [209, 59] width 51 height 9
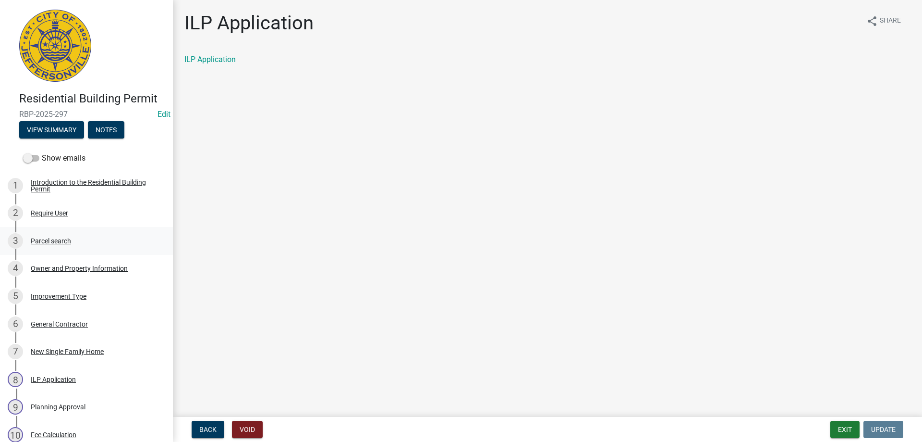
scroll to position [0, 0]
click at [846, 433] on button "Exit" at bounding box center [845, 428] width 29 height 17
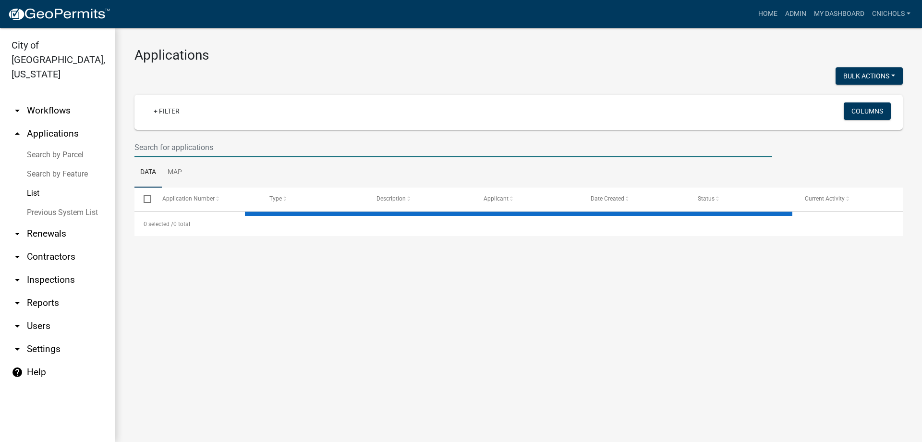
click at [151, 149] on input "text" at bounding box center [454, 147] width 638 height 20
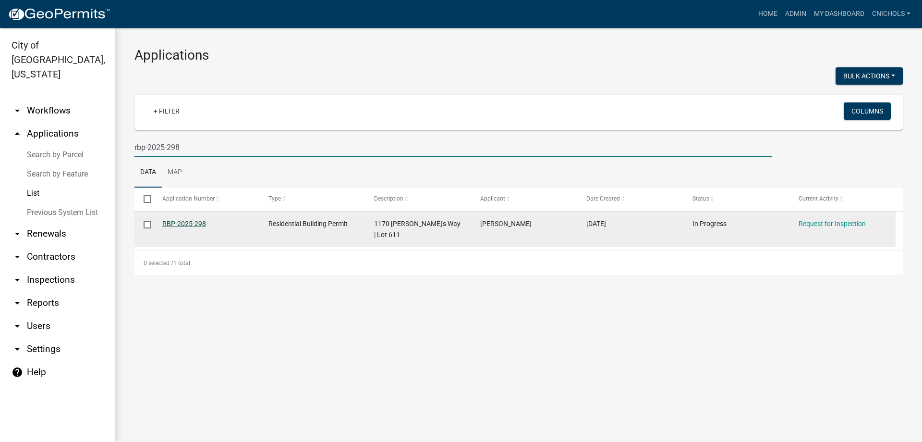
type input "rbp-2025-298"
click at [196, 222] on link "RBP-2025-298" at bounding box center [184, 224] width 44 height 8
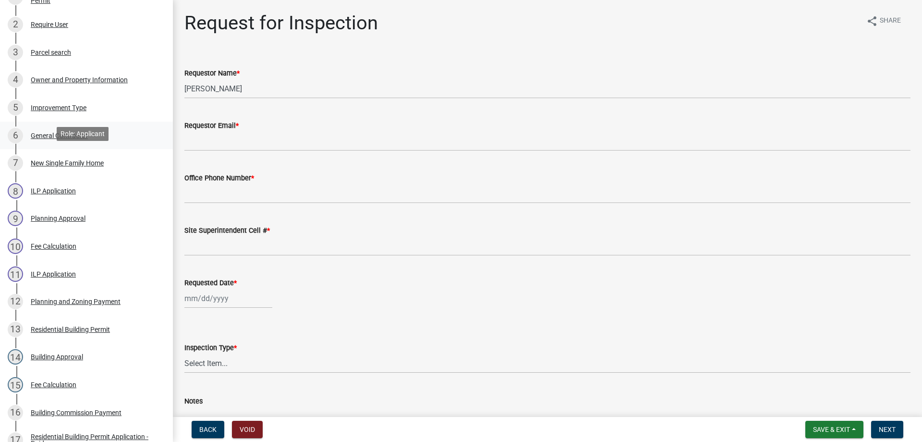
scroll to position [192, 0]
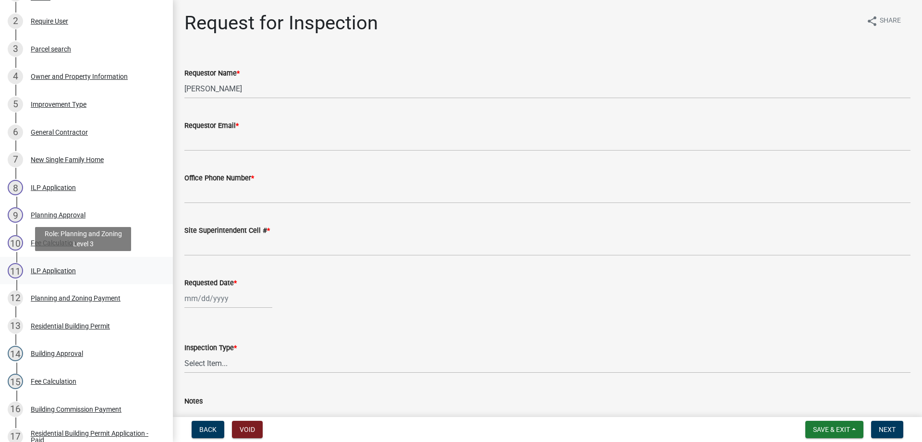
click at [45, 270] on div "ILP Application" at bounding box center [53, 270] width 45 height 7
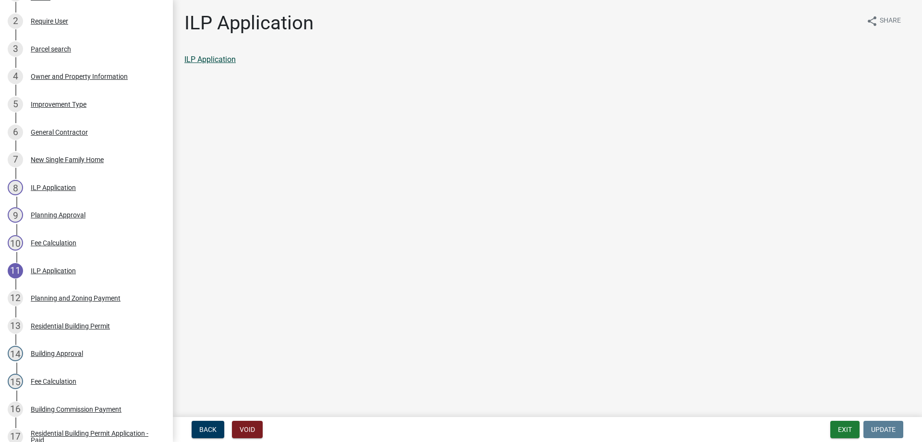
click at [210, 57] on link "ILP Application" at bounding box center [209, 59] width 51 height 9
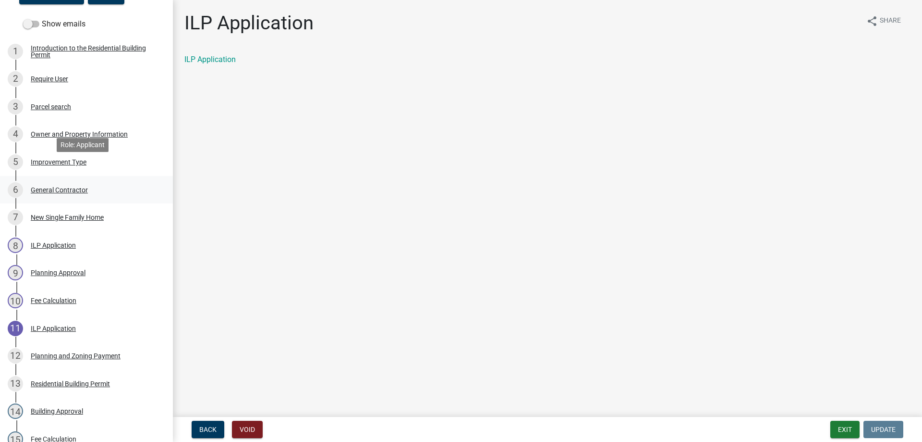
scroll to position [0, 0]
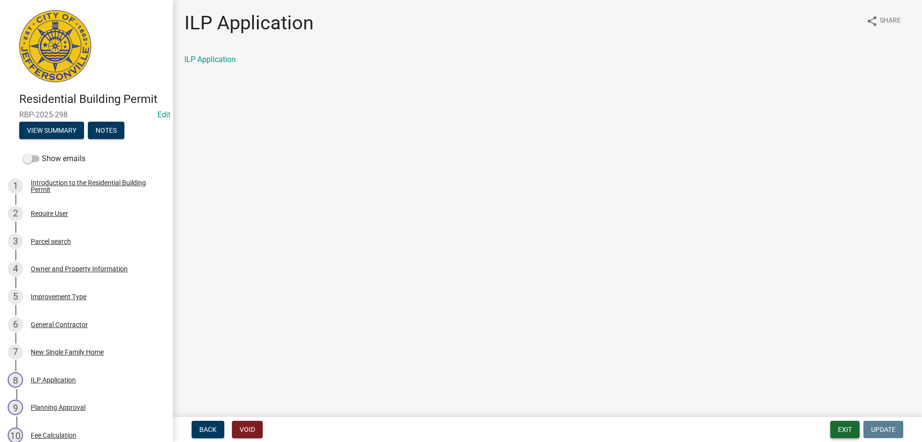
click at [843, 429] on button "Exit" at bounding box center [845, 428] width 29 height 17
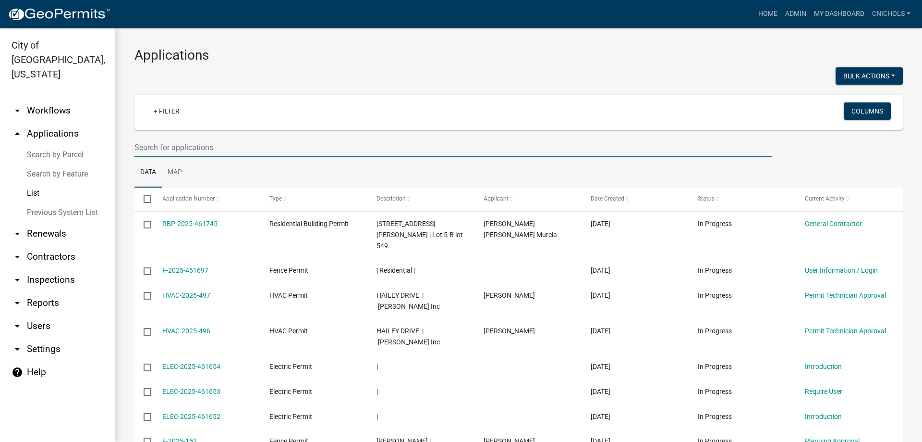
click at [176, 146] on input "text" at bounding box center [454, 147] width 638 height 20
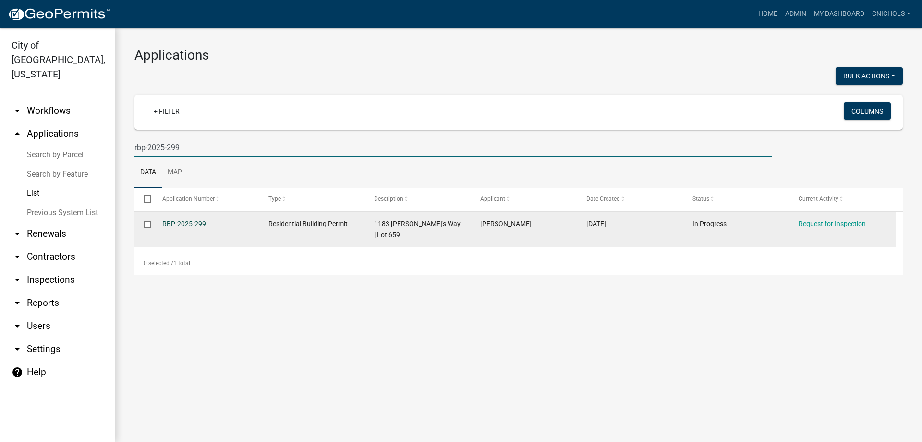
type input "rbp-2025-299"
click at [186, 223] on link "RBP-2025-299" at bounding box center [184, 224] width 44 height 8
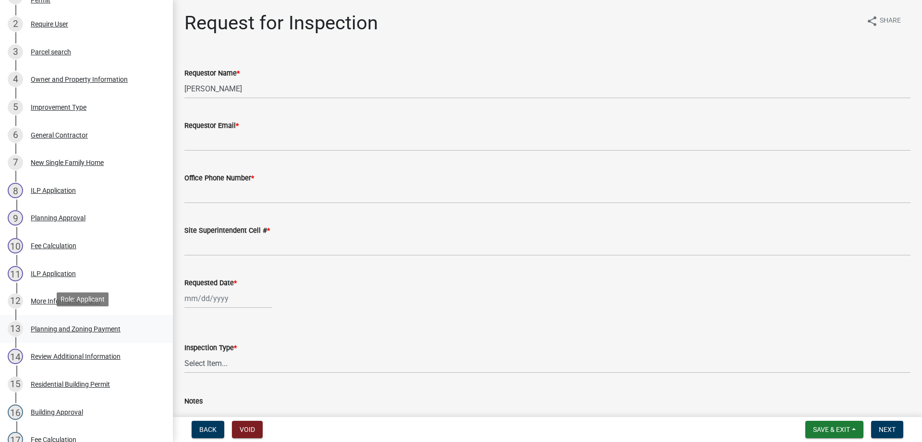
scroll to position [192, 0]
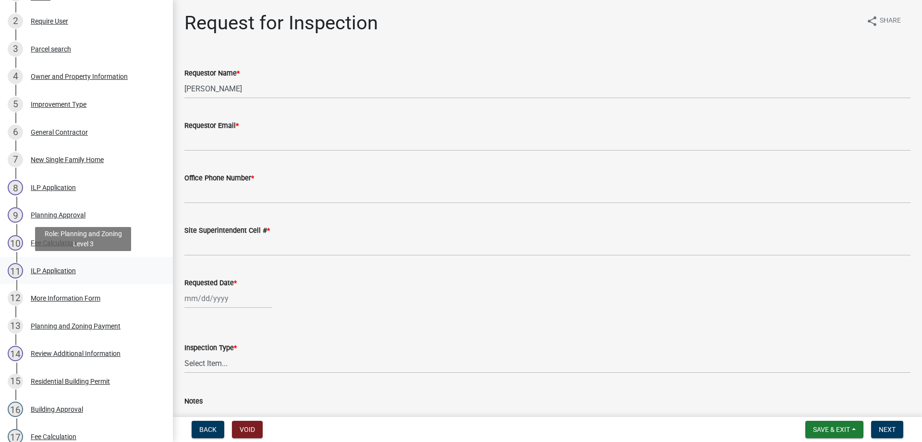
drag, startPoint x: 44, startPoint y: 269, endPoint x: 61, endPoint y: 270, distance: 17.3
click at [44, 269] on div "ILP Application" at bounding box center [53, 270] width 45 height 7
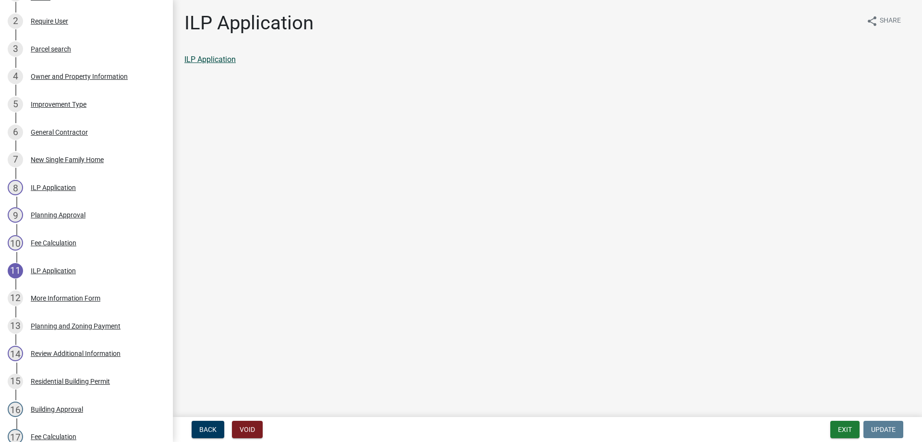
click at [219, 60] on link "ILP Application" at bounding box center [209, 59] width 51 height 9
click at [843, 429] on button "Exit" at bounding box center [845, 428] width 29 height 17
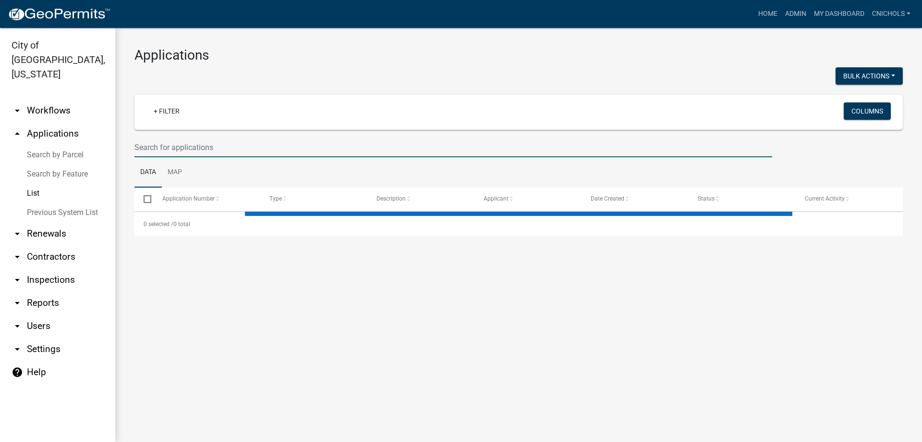
click at [160, 148] on input "text" at bounding box center [454, 147] width 638 height 20
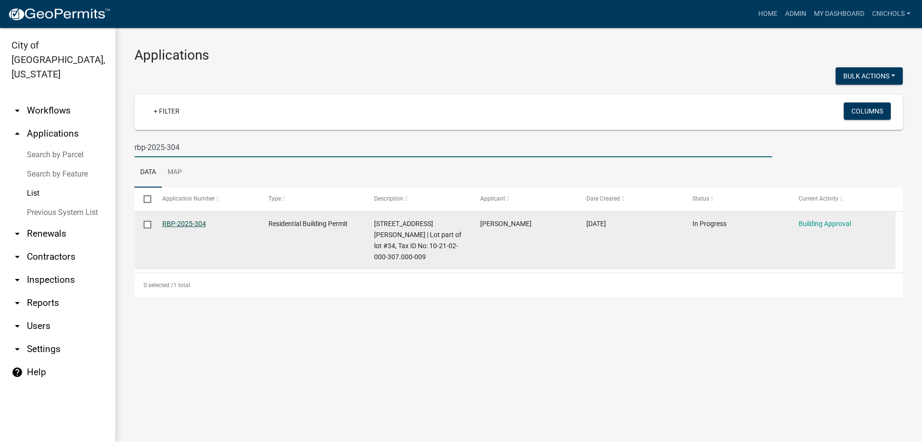
type input "rbp-2025-304"
click at [188, 221] on link "RBP-2025-304" at bounding box center [184, 224] width 44 height 8
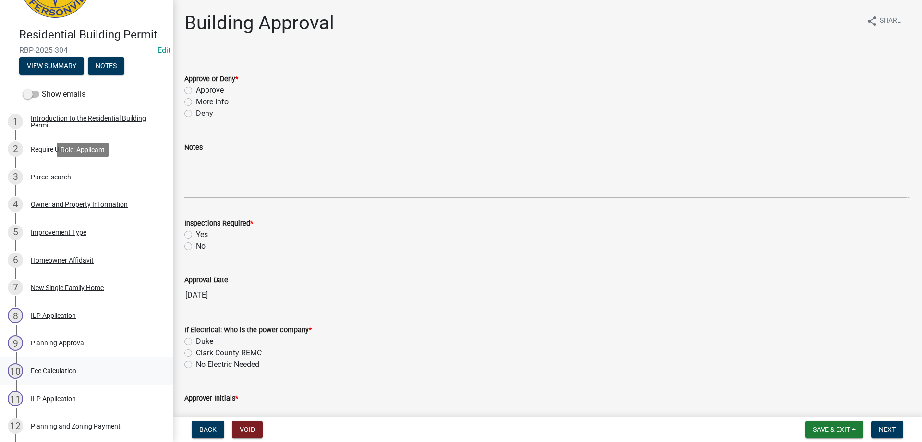
scroll to position [192, 0]
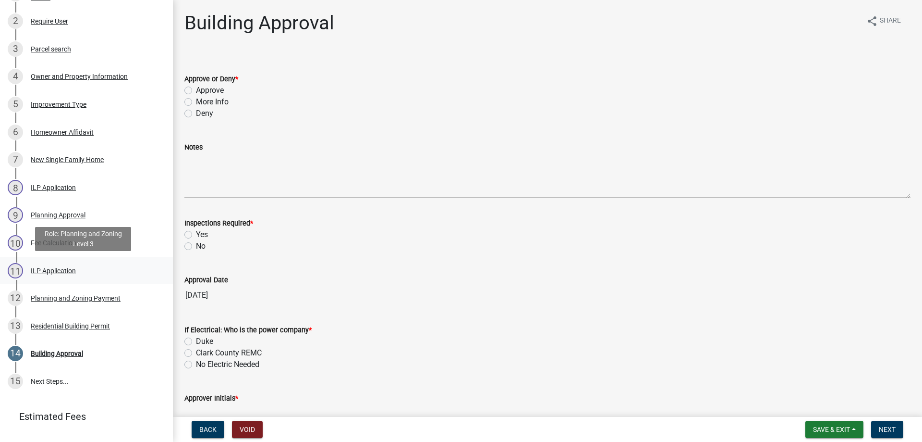
drag, startPoint x: 49, startPoint y: 268, endPoint x: 54, endPoint y: 270, distance: 5.6
click at [49, 268] on div "ILP Application" at bounding box center [53, 270] width 45 height 7
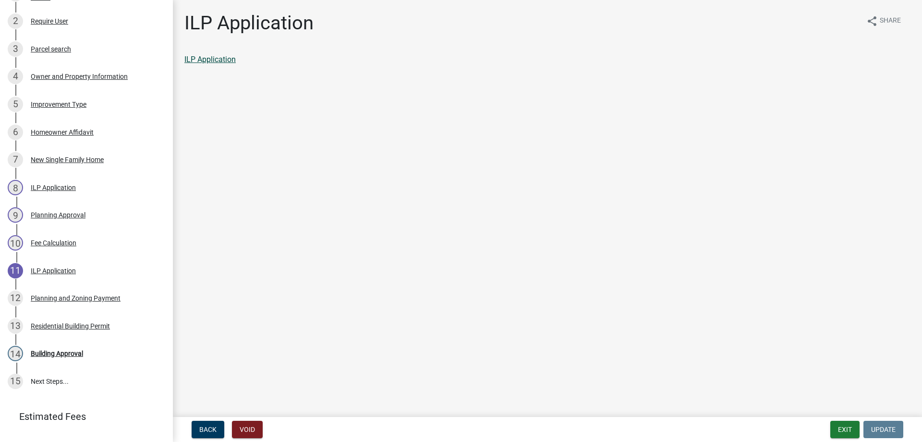
click at [215, 59] on link "ILP Application" at bounding box center [209, 59] width 51 height 9
click at [844, 427] on button "Exit" at bounding box center [845, 428] width 29 height 17
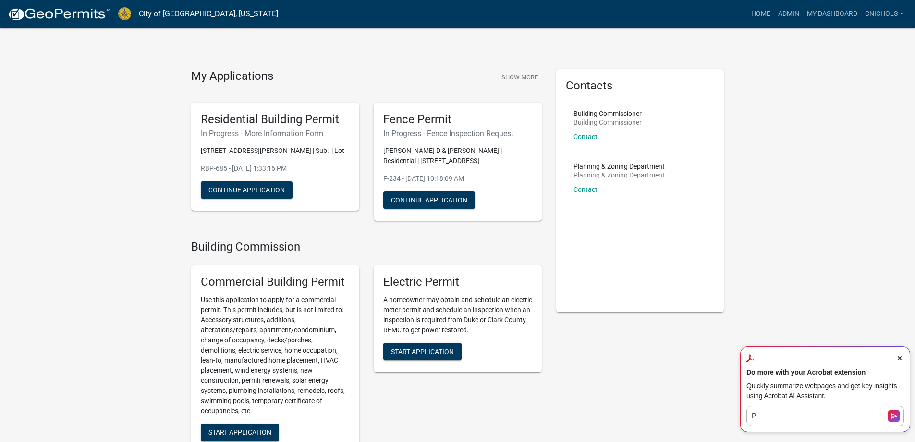
click at [897, 360] on span "Close Acrobat AI Assistant Dialog" at bounding box center [900, 358] width 9 height 9
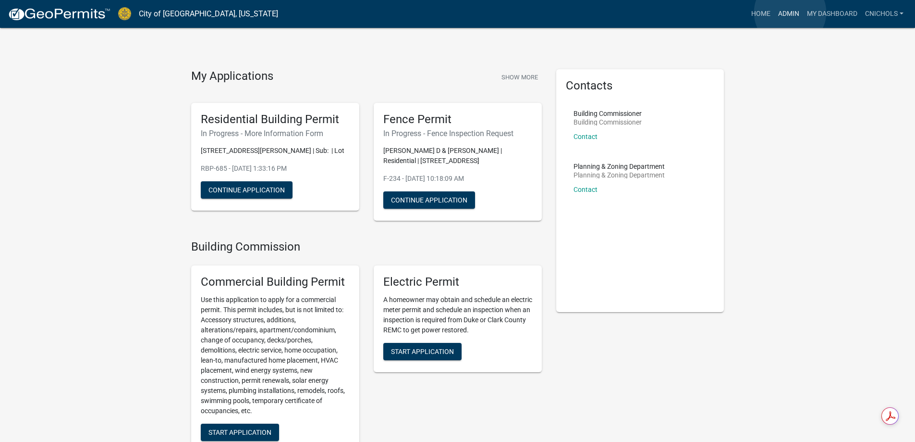
click at [790, 12] on link "Admin" at bounding box center [788, 14] width 29 height 18
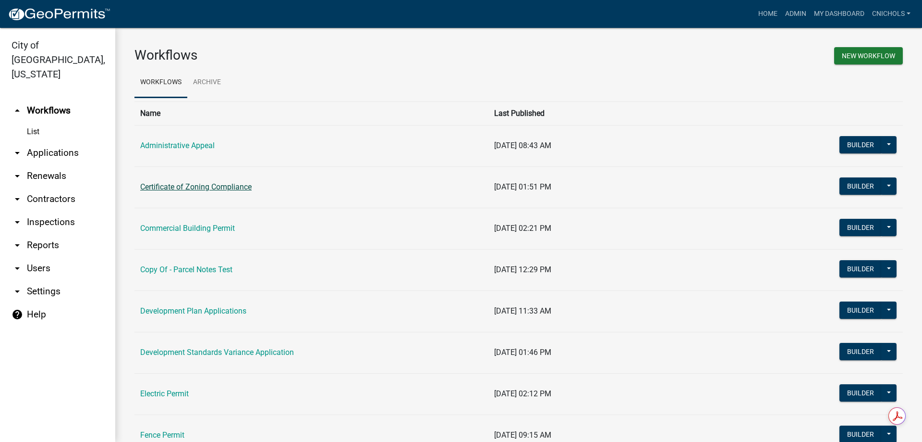
click at [192, 188] on link "Certificate of Zoning Compliance" at bounding box center [195, 186] width 111 height 9
